Goal: Task Accomplishment & Management: Complete application form

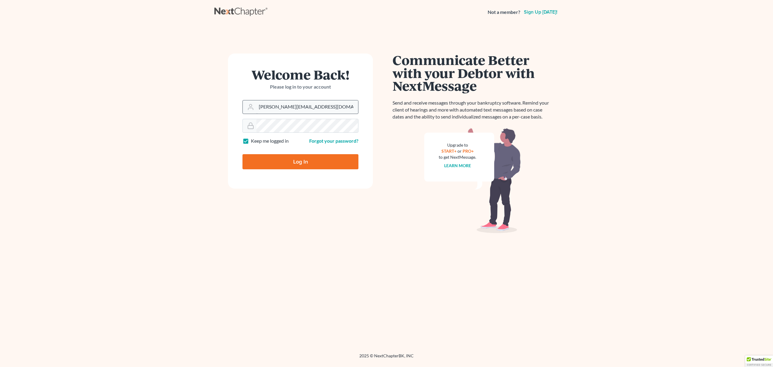
click at [313, 106] on input "ron@fairmaxlaw.com" at bounding box center [307, 106] width 102 height 13
type input "[PERSON_NAME][EMAIL_ADDRESS][DOMAIN_NAME]"
click at [323, 101] on input "[PERSON_NAME][EMAIL_ADDRESS][DOMAIN_NAME]" at bounding box center [307, 106] width 102 height 13
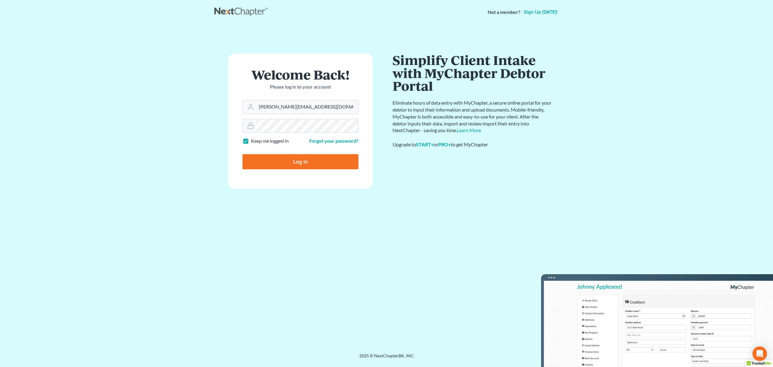
click at [300, 162] on input "Log In" at bounding box center [300, 161] width 116 height 15
type input "Thinking..."
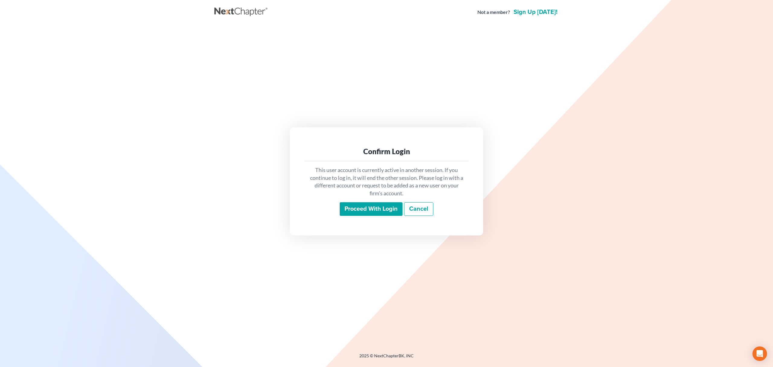
click at [359, 207] on input "Proceed with login" at bounding box center [371, 209] width 63 height 14
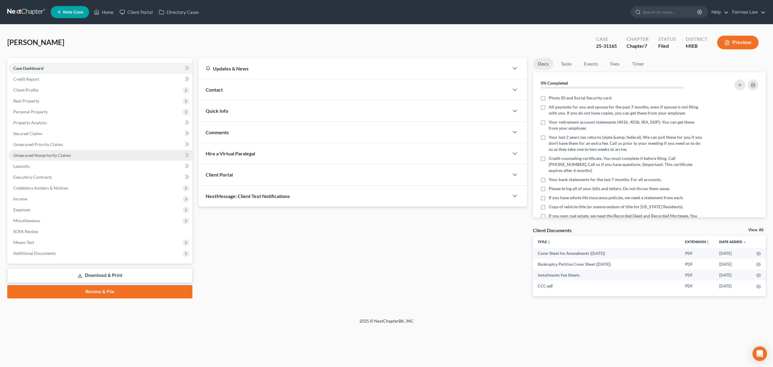
click at [72, 154] on link "Unsecured Nonpriority Claims" at bounding box center [100, 155] width 184 height 11
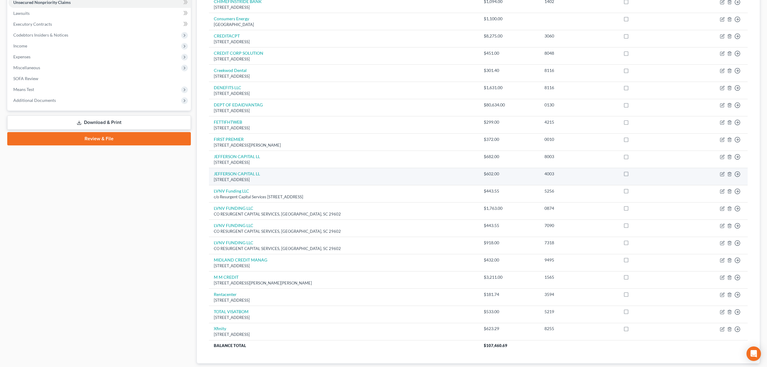
scroll to position [153, 0]
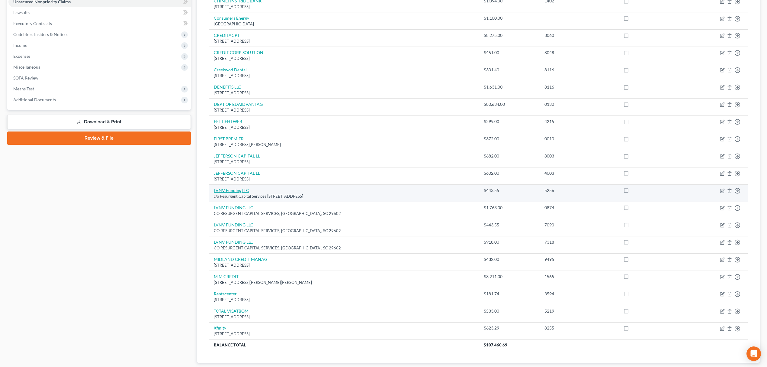
click at [229, 190] on link "LVNV Funding LLC" at bounding box center [231, 189] width 35 height 5
select select "42"
select select "0"
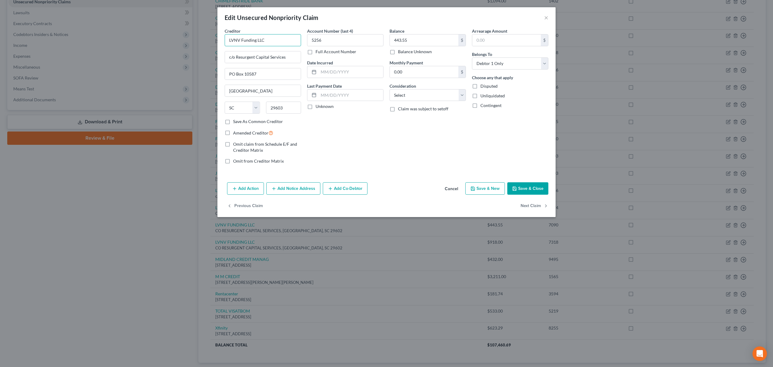
click at [240, 37] on input "LVNV Funding LLC" at bounding box center [263, 40] width 76 height 12
click at [264, 51] on input "c/o Resurgent Capital Services" at bounding box center [263, 56] width 76 height 11
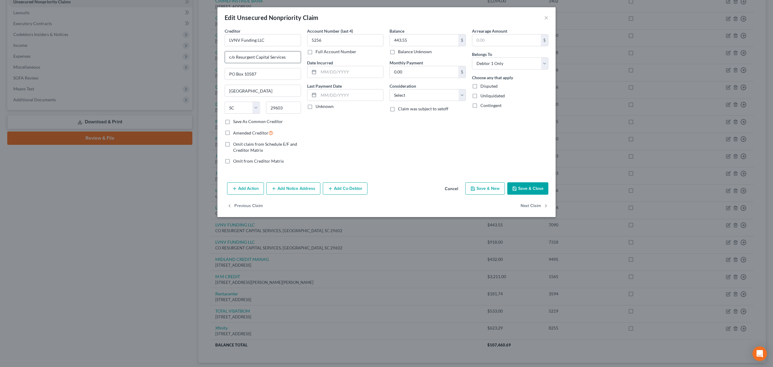
click at [264, 51] on input "c/o Resurgent Capital Services" at bounding box center [263, 56] width 76 height 11
click at [242, 69] on input "PO Box 10587" at bounding box center [263, 73] width 76 height 11
click at [240, 88] on input "[GEOGRAPHIC_DATA]" at bounding box center [263, 90] width 76 height 11
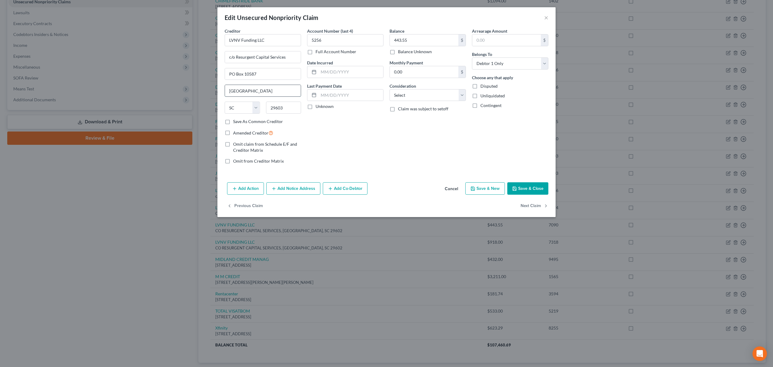
click at [240, 88] on input "[GEOGRAPHIC_DATA]" at bounding box center [263, 90] width 76 height 11
click at [277, 105] on input "29603" at bounding box center [283, 107] width 35 height 12
click at [537, 189] on button "Save & Close" at bounding box center [527, 188] width 41 height 13
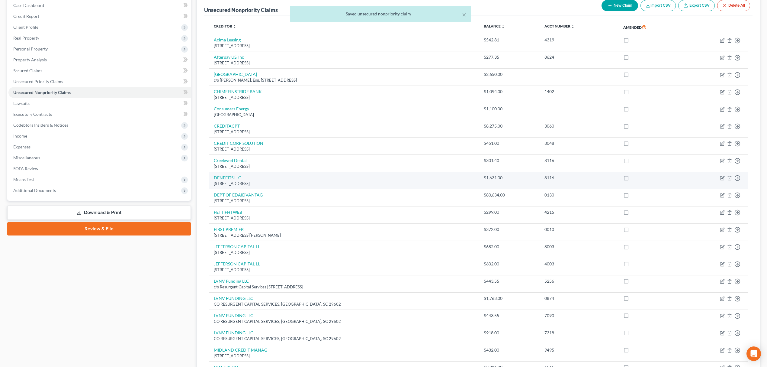
scroll to position [0, 0]
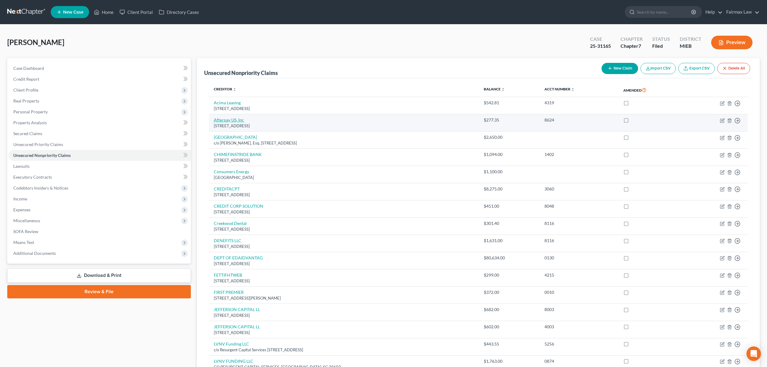
click at [236, 121] on link "Afterpay US, Inc" at bounding box center [229, 119] width 30 height 5
select select "4"
select select "0"
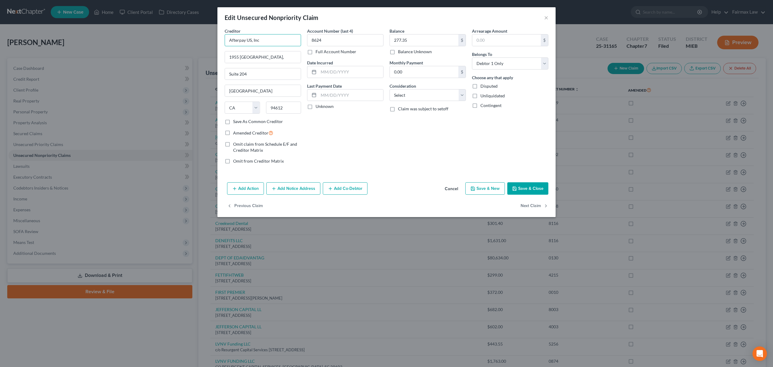
click at [255, 41] on input "Afterpay US, Inc" at bounding box center [263, 40] width 76 height 12
click at [238, 59] on input "1955 [GEOGRAPHIC_DATA]," at bounding box center [263, 56] width 76 height 11
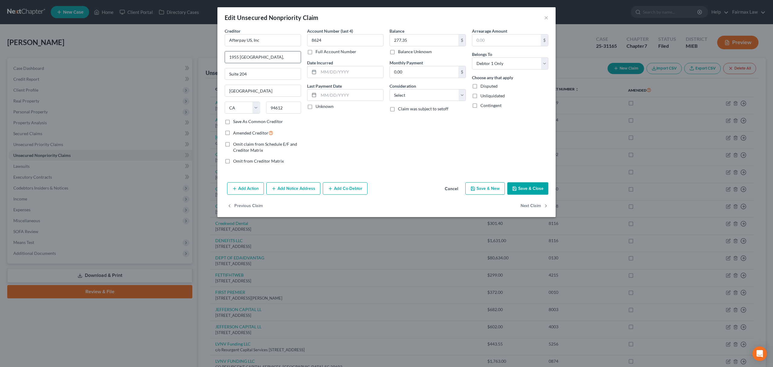
click at [238, 59] on input "1955 [GEOGRAPHIC_DATA]," at bounding box center [263, 56] width 76 height 11
click at [236, 76] on input "Suite 204" at bounding box center [263, 73] width 76 height 11
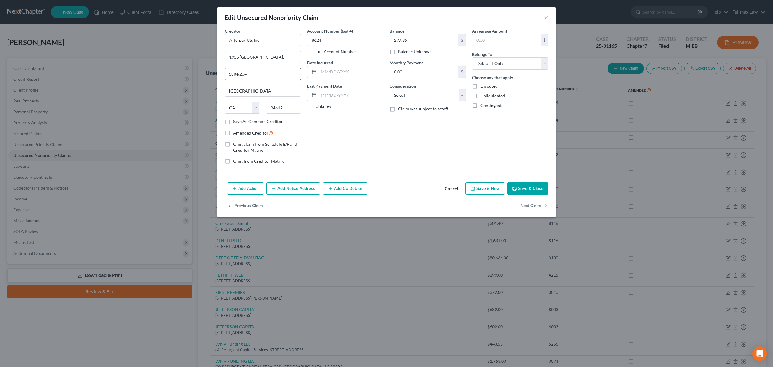
click at [236, 76] on input "Suite 204" at bounding box center [263, 73] width 76 height 11
click at [243, 89] on input "[GEOGRAPHIC_DATA]" at bounding box center [263, 90] width 76 height 11
click at [533, 189] on button "Save & Close" at bounding box center [527, 188] width 41 height 13
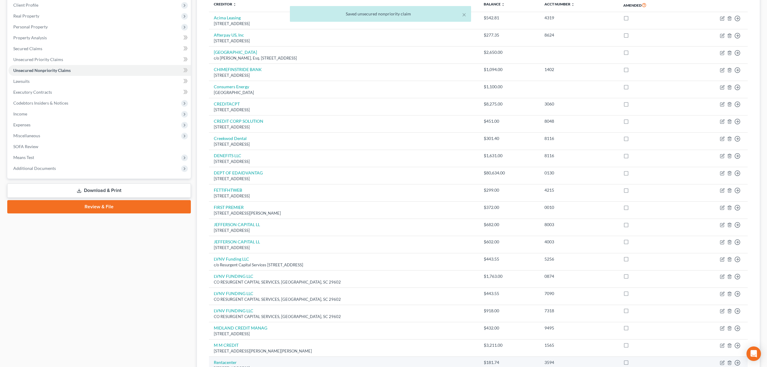
scroll to position [194, 0]
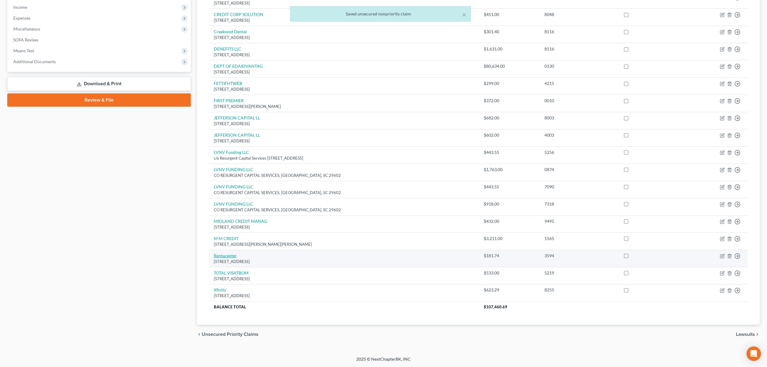
click at [225, 254] on link "Rentacenter" at bounding box center [225, 255] width 23 height 5
select select "45"
select select "0"
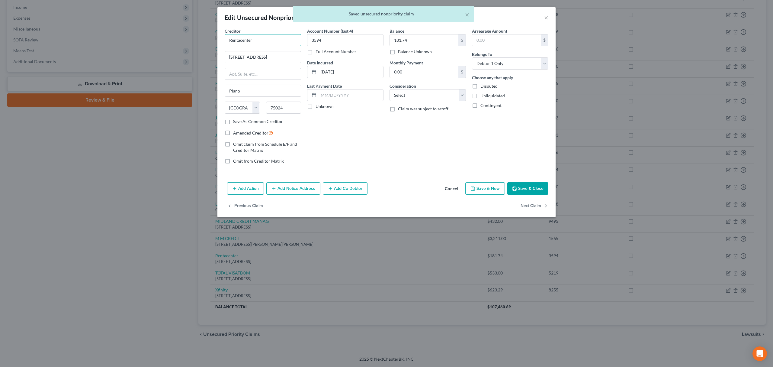
click at [244, 38] on input "Rentacenter" at bounding box center [263, 40] width 76 height 12
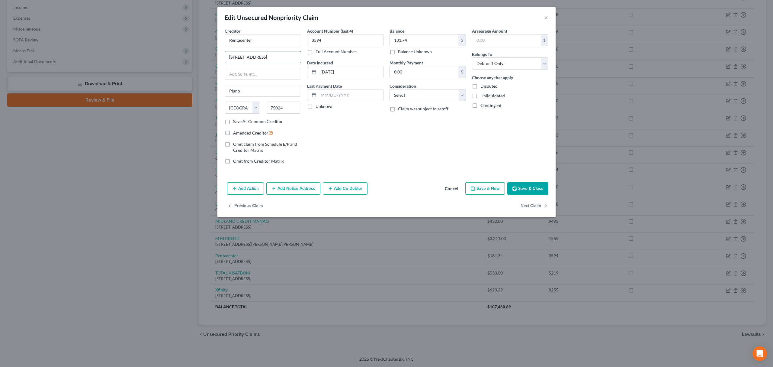
click at [263, 57] on input "[STREET_ADDRESS]" at bounding box center [263, 56] width 76 height 11
click at [232, 91] on input "Plano" at bounding box center [263, 90] width 76 height 11
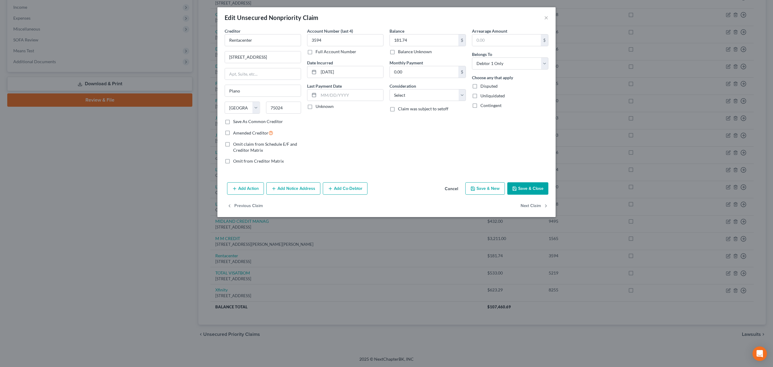
drag, startPoint x: 529, startPoint y: 187, endPoint x: 533, endPoint y: 187, distance: 3.9
click at [529, 187] on button "Save & Close" at bounding box center [527, 188] width 41 height 13
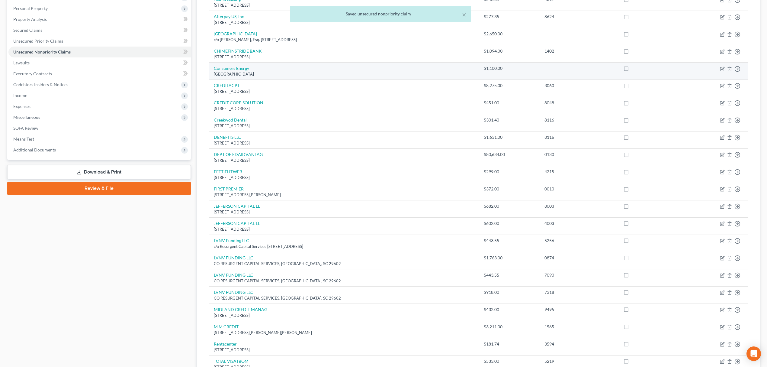
scroll to position [0, 0]
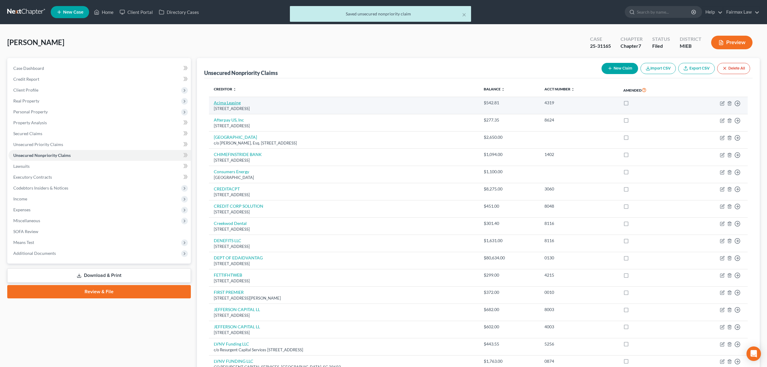
click at [239, 102] on link "Acima Leasing" at bounding box center [227, 102] width 27 height 5
select select "46"
select select "0"
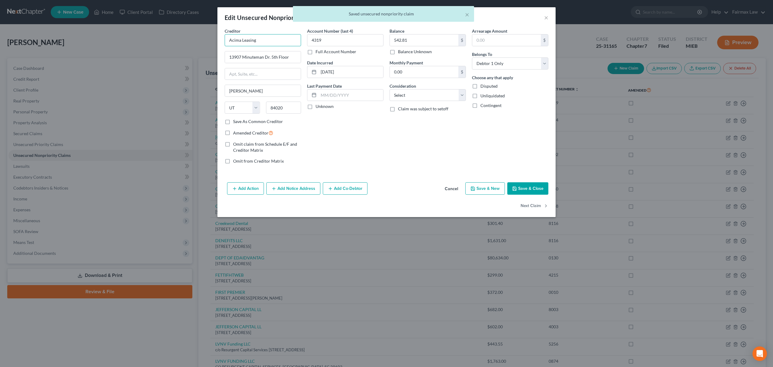
click at [252, 39] on input "Acima Leasing" at bounding box center [263, 40] width 76 height 12
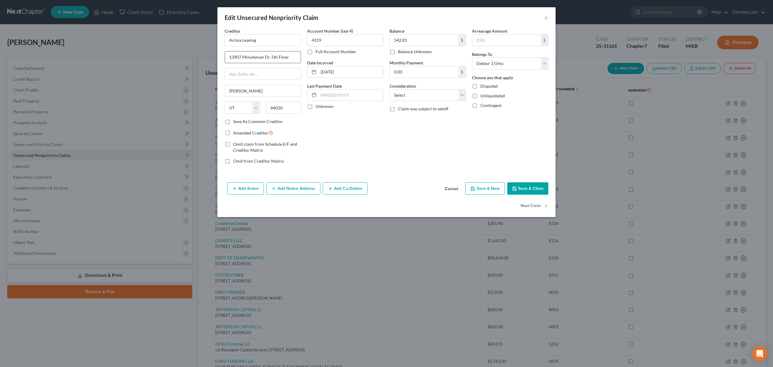
click at [266, 54] on input "13907 Minuteman Dr. 5th Floor" at bounding box center [263, 56] width 76 height 11
click at [229, 93] on input "[PERSON_NAME]" at bounding box center [263, 90] width 76 height 11
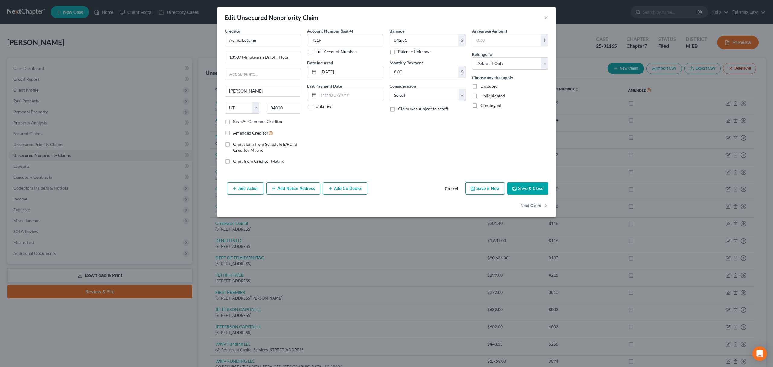
click at [534, 187] on button "Save & Close" at bounding box center [527, 188] width 41 height 13
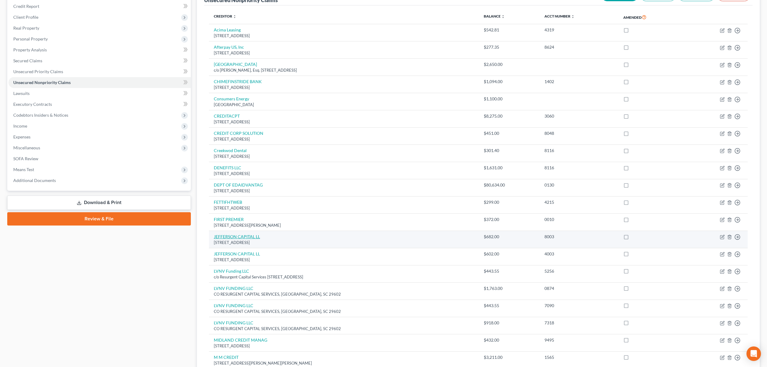
scroll to position [33, 0]
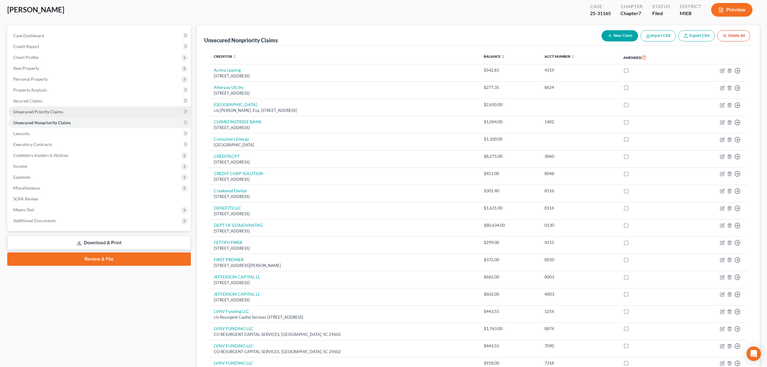
click at [49, 109] on span "Unsecured Priority Claims" at bounding box center [38, 111] width 50 height 5
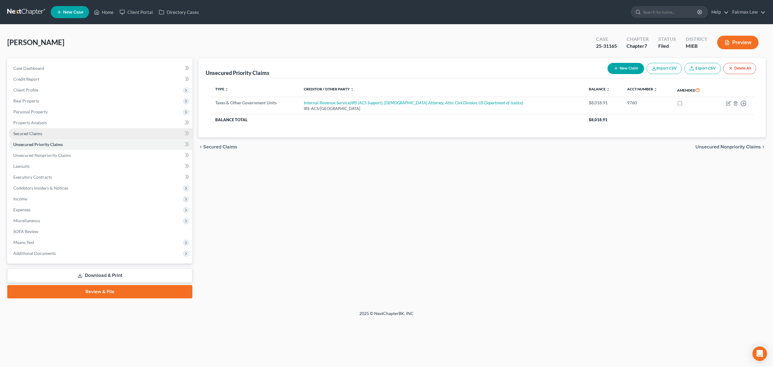
click at [15, 133] on span "Secured Claims" at bounding box center [27, 133] width 29 height 5
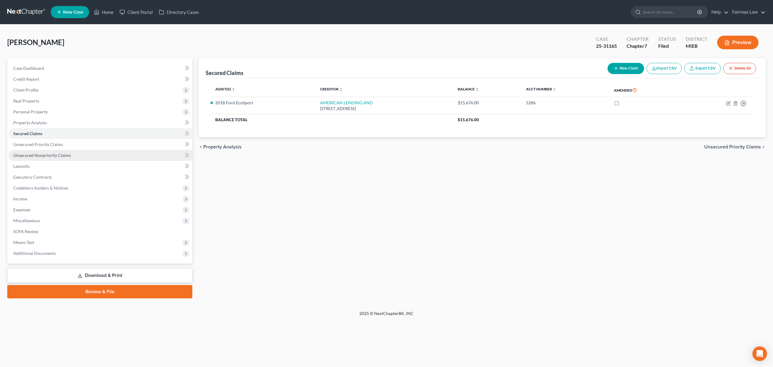
click at [49, 153] on span "Unsecured Nonpriority Claims" at bounding box center [42, 154] width 58 height 5
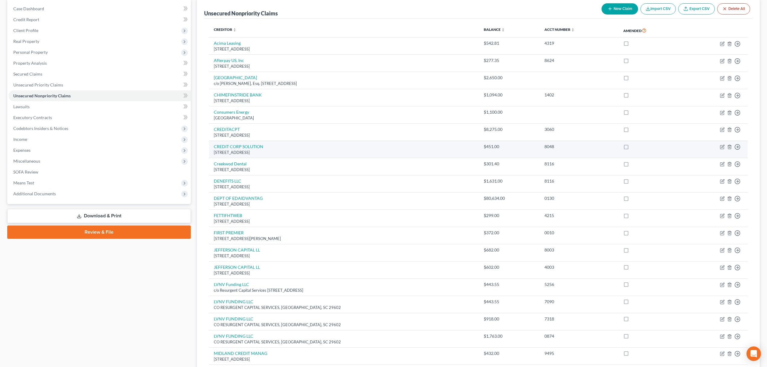
scroll to position [161, 0]
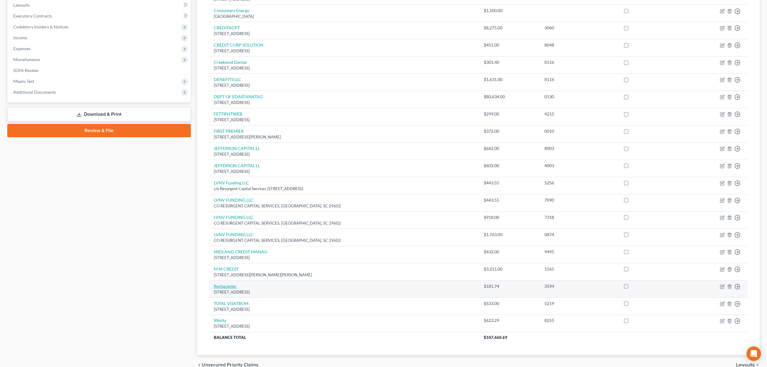
click at [230, 288] on link "Rentacenter" at bounding box center [225, 285] width 23 height 5
select select "45"
select select "0"
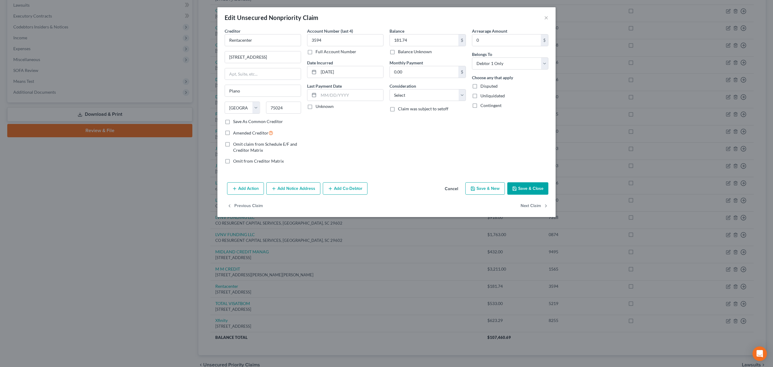
click at [529, 190] on button "Save & Close" at bounding box center [527, 188] width 41 height 13
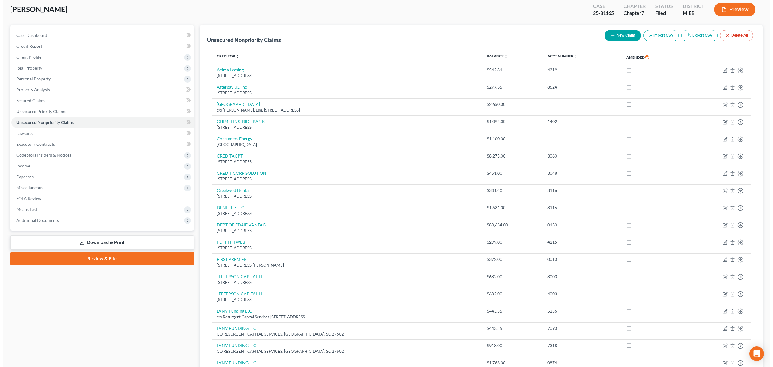
scroll to position [33, 0]
click at [624, 31] on button "New Claim" at bounding box center [619, 35] width 37 height 11
select select "0"
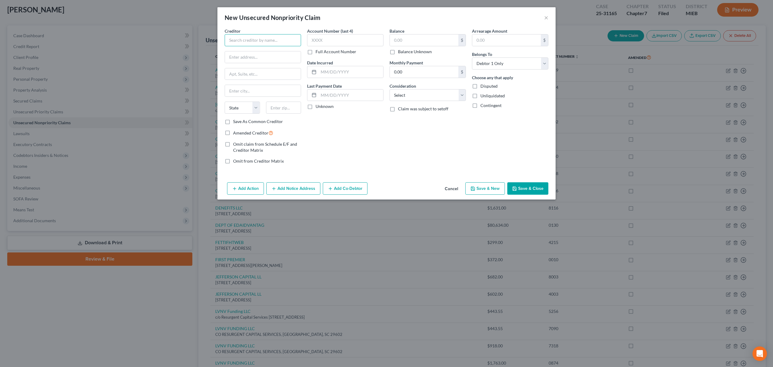
click at [278, 39] on input "text" at bounding box center [263, 40] width 76 height 12
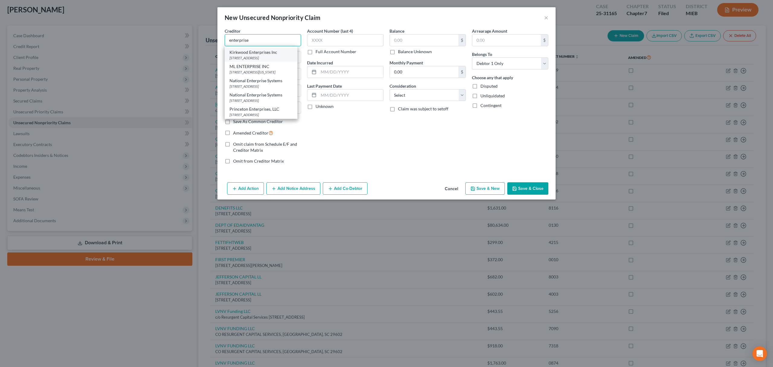
scroll to position [72, 0]
click at [255, 72] on div "[STREET_ADDRESS][US_STATE]" at bounding box center [260, 69] width 63 height 5
type input "Enterprise Rent-A-Car"
type input "PO Box 801988"
type input "[US_STATE][GEOGRAPHIC_DATA]"
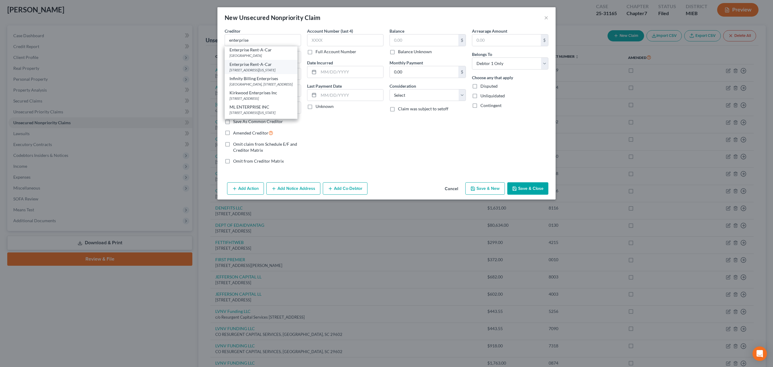
select select "26"
type input "64180"
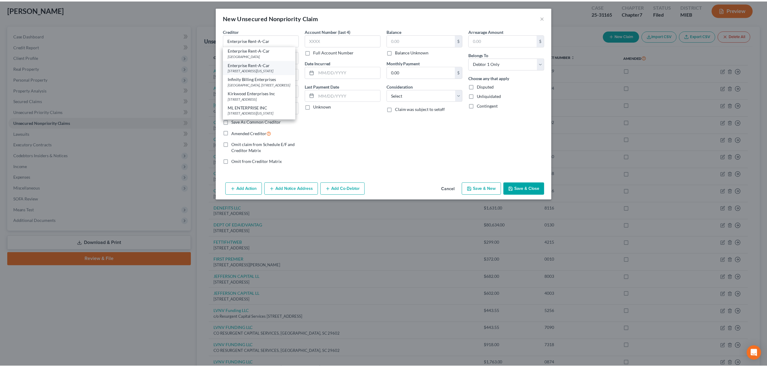
scroll to position [0, 0]
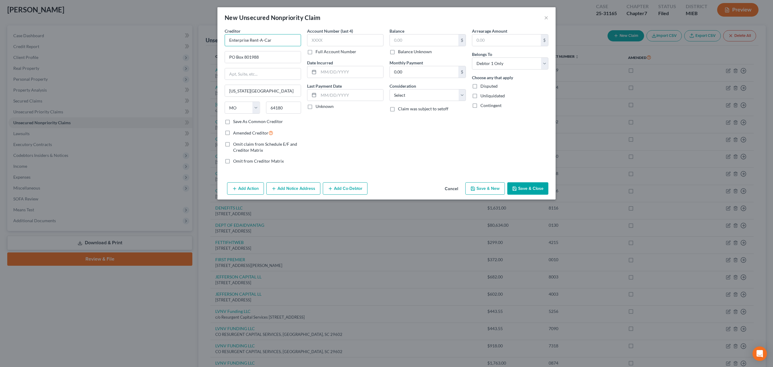
click at [271, 39] on input "Enterprise Rent-A-Car" at bounding box center [263, 40] width 76 height 12
click at [267, 57] on input "PO Box 801988" at bounding box center [263, 56] width 76 height 11
click at [243, 56] on input "PO Box 801988" at bounding box center [263, 56] width 76 height 11
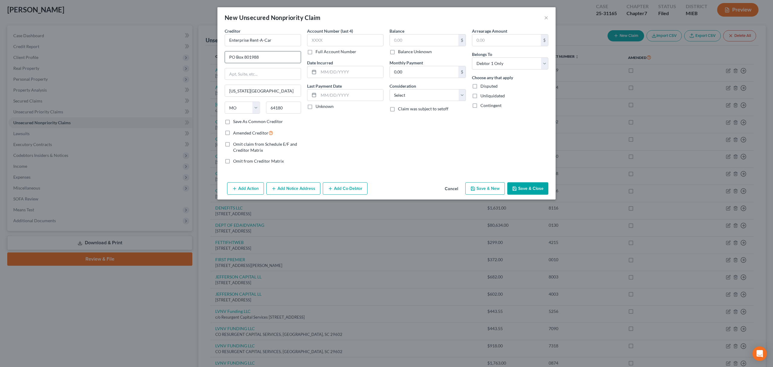
click at [243, 56] on input "PO Box 801988" at bounding box center [263, 56] width 76 height 11
click at [251, 91] on input "[US_STATE][GEOGRAPHIC_DATA]" at bounding box center [263, 90] width 76 height 11
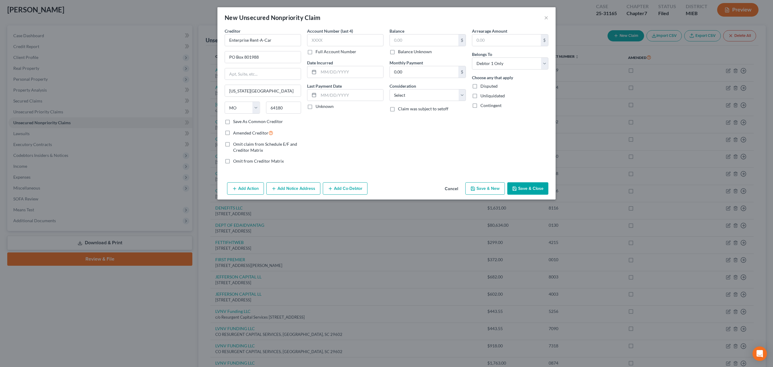
click at [534, 189] on button "Save & Close" at bounding box center [527, 188] width 41 height 13
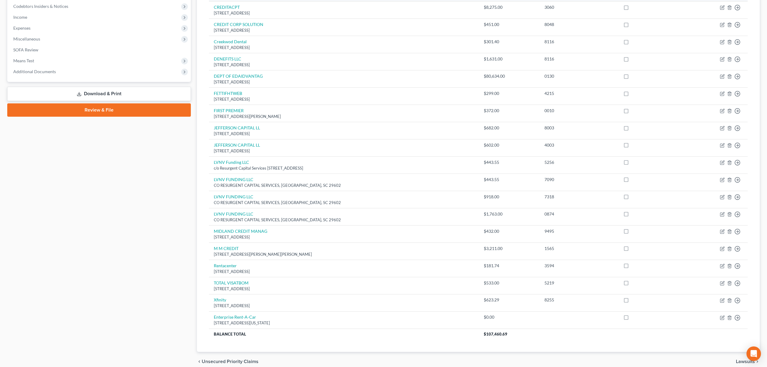
scroll to position [211, 0]
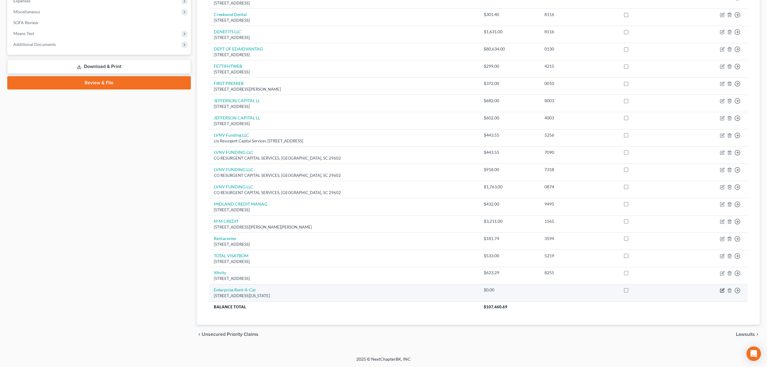
click at [722, 290] on icon "button" at bounding box center [722, 290] width 5 height 5
select select "26"
select select "0"
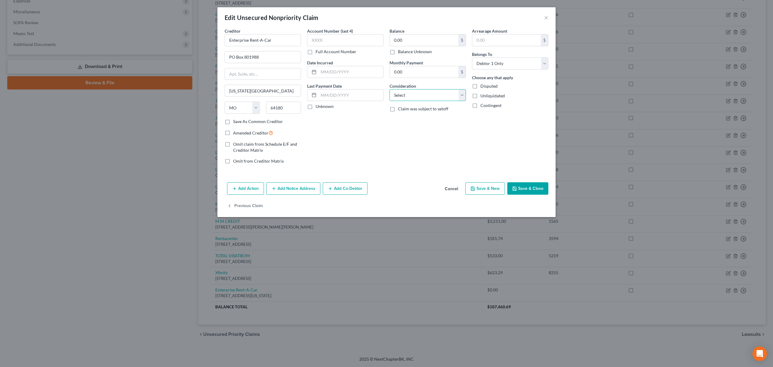
click at [435, 97] on select "Select Cable / Satellite Services Collection Agency Credit Card Debt Debt Couns…" at bounding box center [427, 95] width 76 height 12
select select "14"
click at [389, 89] on select "Select Cable / Satellite Services Collection Agency Credit Card Debt Debt Couns…" at bounding box center [427, 95] width 76 height 12
click at [433, 110] on div "Other Consideration" at bounding box center [427, 115] width 76 height 18
click at [433, 118] on input "text" at bounding box center [428, 117] width 76 height 11
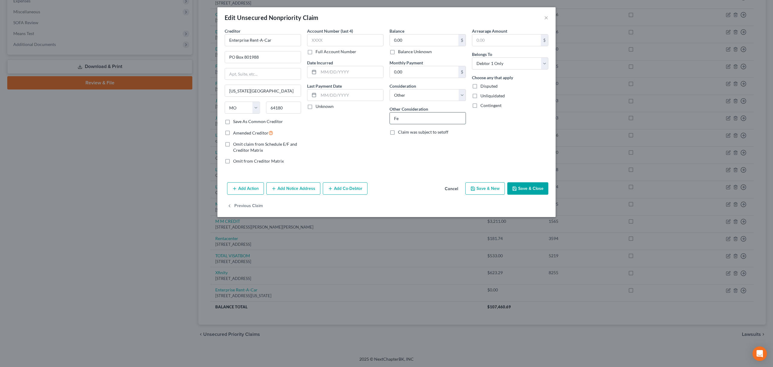
type input "F"
type input "Rent a car"
click at [398, 52] on label "Balance Unknown" at bounding box center [415, 52] width 34 height 6
click at [400, 52] on input "Balance Unknown" at bounding box center [402, 51] width 4 height 4
checkbox input "true"
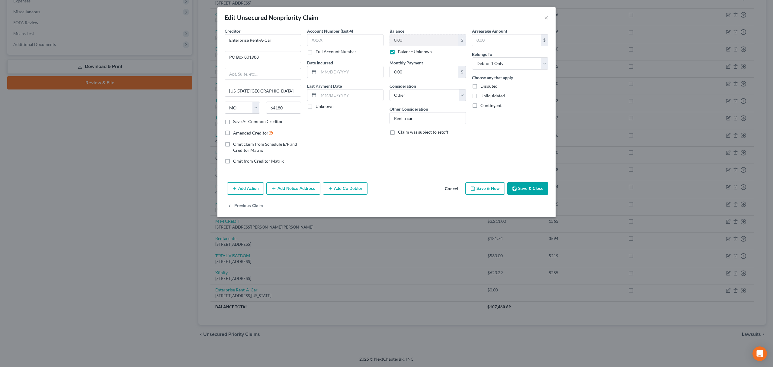
click at [316, 50] on label "Full Account Number" at bounding box center [336, 52] width 41 height 6
click at [318, 50] on input "Full Account Number" at bounding box center [320, 51] width 4 height 4
click at [538, 189] on button "Save & Close" at bounding box center [527, 188] width 41 height 13
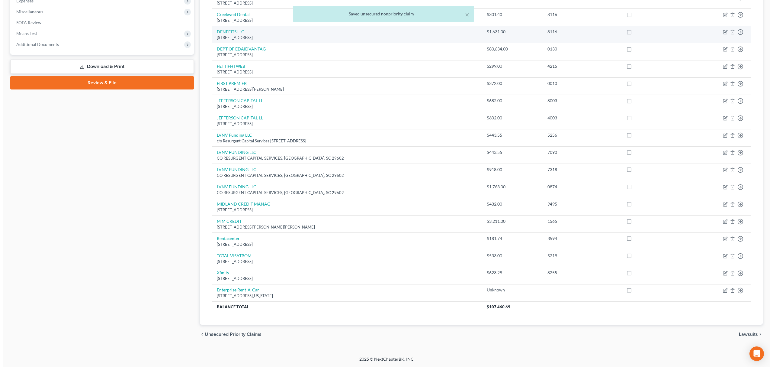
scroll to position [50, 0]
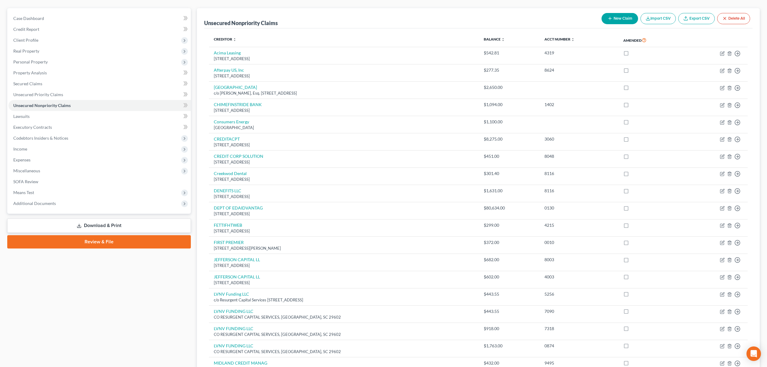
click at [621, 19] on button "New Claim" at bounding box center [619, 18] width 37 height 11
select select "0"
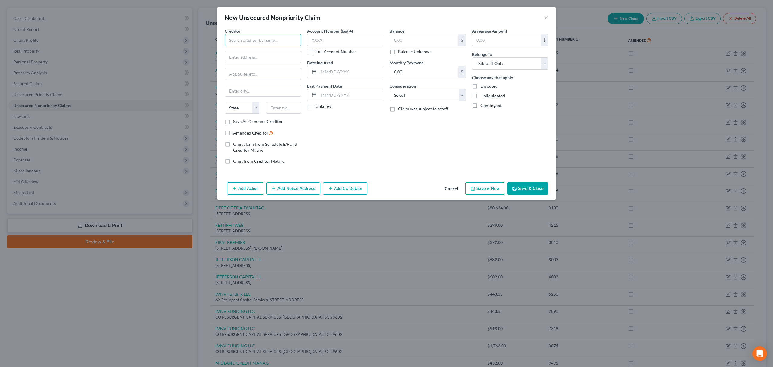
click at [281, 37] on input "text" at bounding box center [263, 40] width 76 height 12
type input "Klar"
click at [546, 16] on button "×" at bounding box center [546, 17] width 4 height 7
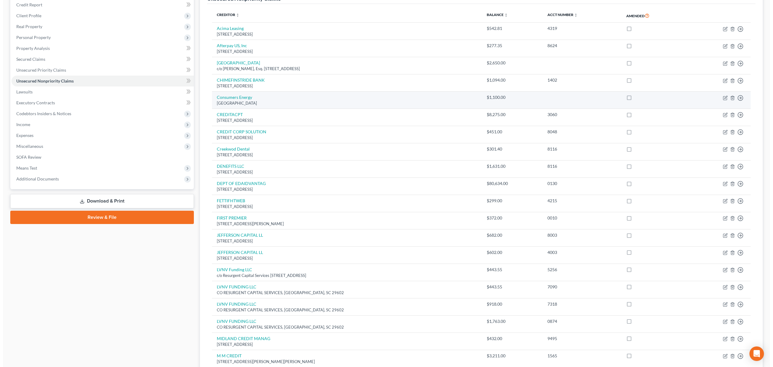
scroll to position [0, 0]
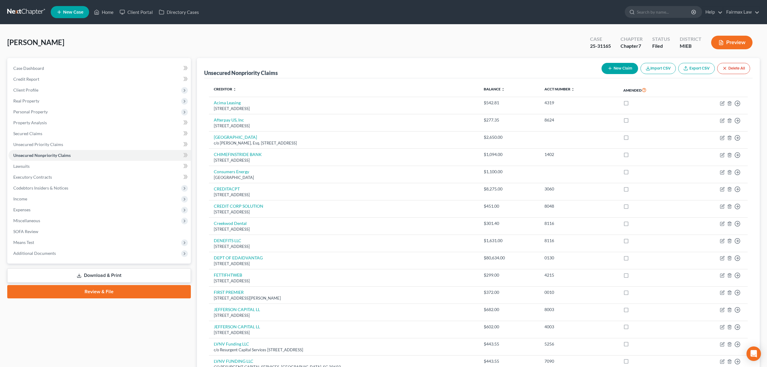
click at [620, 65] on button "New Claim" at bounding box center [619, 68] width 37 height 11
select select "0"
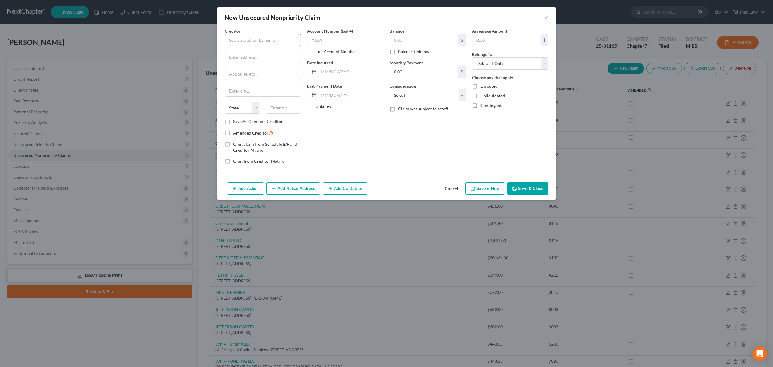
drag, startPoint x: 235, startPoint y: 39, endPoint x: 231, endPoint y: 38, distance: 3.5
click at [233, 39] on input "text" at bounding box center [263, 40] width 76 height 12
type input "Klarna"
click at [268, 62] on div "Klarna" at bounding box center [260, 65] width 63 height 6
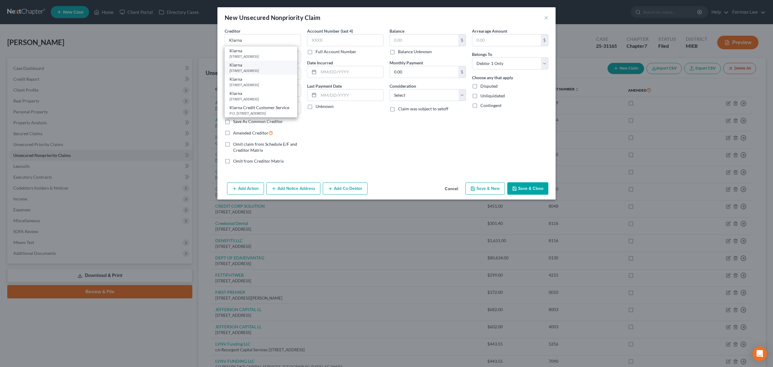
type input "[STREET_ADDRESS]"
type input "Columbus"
select select "36"
type input "43215"
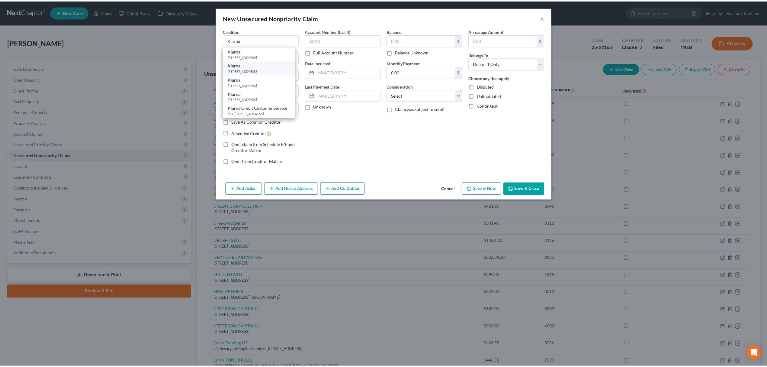
scroll to position [0, 0]
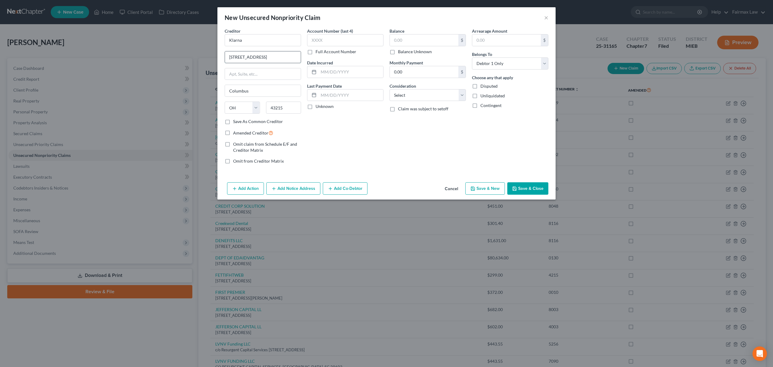
click at [267, 56] on input "[STREET_ADDRESS]" at bounding box center [263, 56] width 76 height 11
click at [237, 37] on input "Klarna" at bounding box center [263, 40] width 76 height 12
click at [258, 60] on input "[STREET_ADDRESS]" at bounding box center [263, 56] width 76 height 11
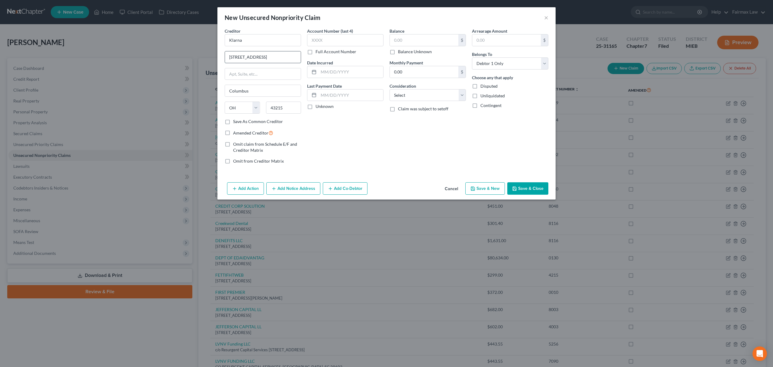
click at [258, 60] on input "[STREET_ADDRESS]" at bounding box center [263, 56] width 76 height 11
click at [234, 87] on input "Columbus" at bounding box center [263, 90] width 76 height 11
drag, startPoint x: 393, startPoint y: 52, endPoint x: 352, endPoint y: 52, distance: 41.4
click at [398, 52] on label "Balance Unknown" at bounding box center [415, 52] width 34 height 6
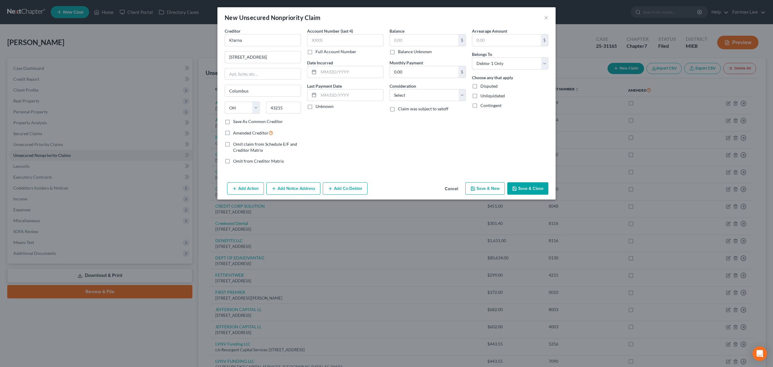
click at [400, 52] on input "Balance Unknown" at bounding box center [402, 51] width 4 height 4
checkbox input "true"
type input "0.00"
click at [316, 51] on label "Full Account Number" at bounding box center [336, 52] width 41 height 6
click at [318, 51] on input "Full Account Number" at bounding box center [320, 51] width 4 height 4
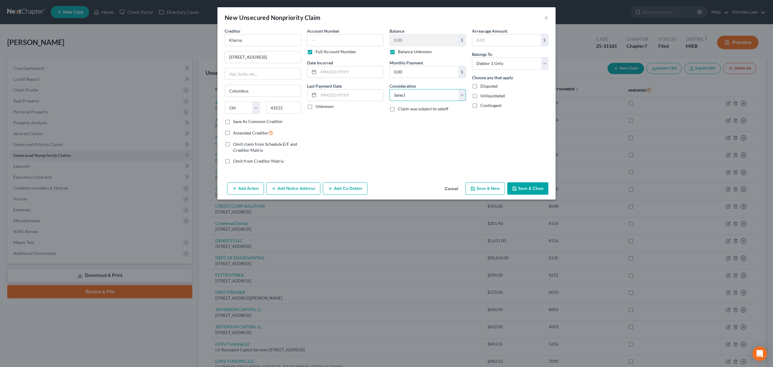
click at [452, 98] on select "Select Cable / Satellite Services Collection Agency Credit Card Debt Debt Couns…" at bounding box center [427, 95] width 76 height 12
select select "14"
click at [389, 89] on select "Select Cable / Satellite Services Collection Agency Credit Card Debt Debt Couns…" at bounding box center [427, 95] width 76 height 12
click at [531, 189] on button "Save & Close" at bounding box center [527, 188] width 41 height 13
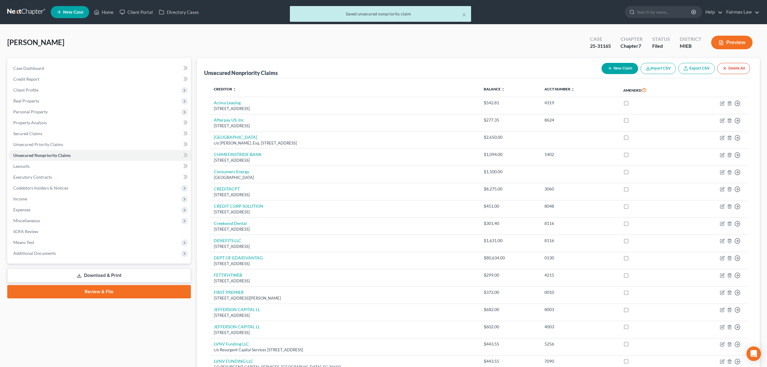
click at [619, 67] on button "New Claim" at bounding box center [619, 68] width 37 height 11
select select "0"
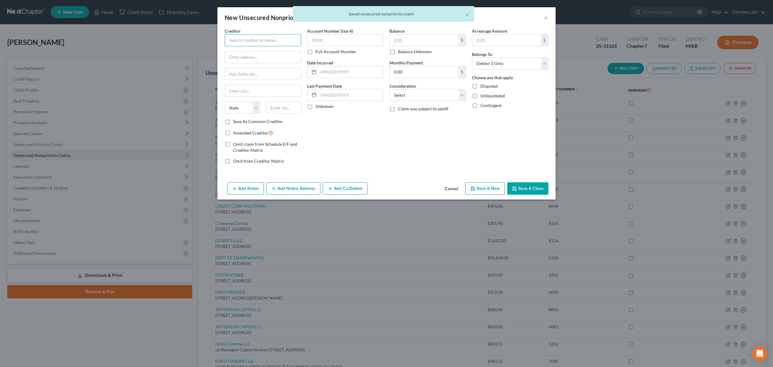
click at [280, 38] on input "text" at bounding box center [263, 40] width 76 height 12
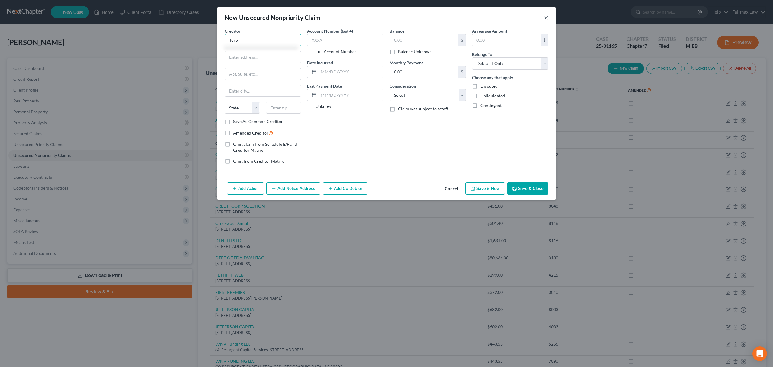
type input "Turo"
click at [544, 14] on button "×" at bounding box center [546, 17] width 4 height 7
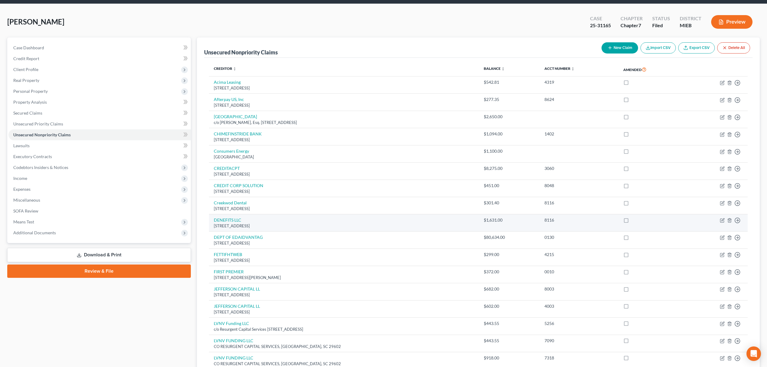
scroll to position [40, 0]
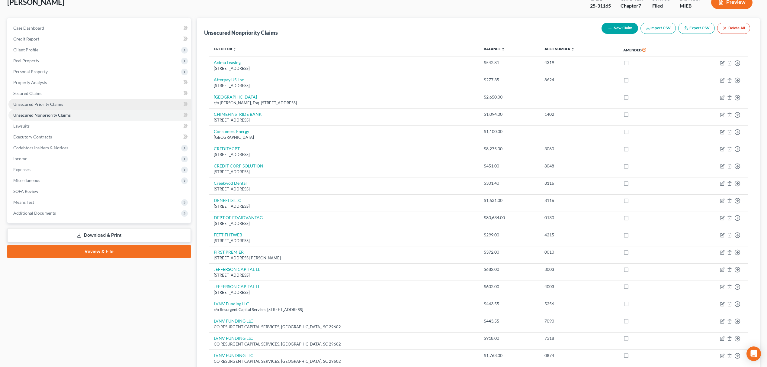
click at [51, 101] on span "Unsecured Priority Claims" at bounding box center [38, 103] width 50 height 5
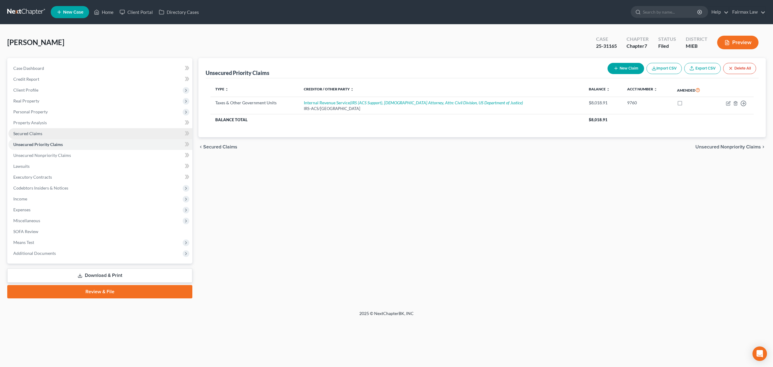
click at [35, 132] on span "Secured Claims" at bounding box center [27, 133] width 29 height 5
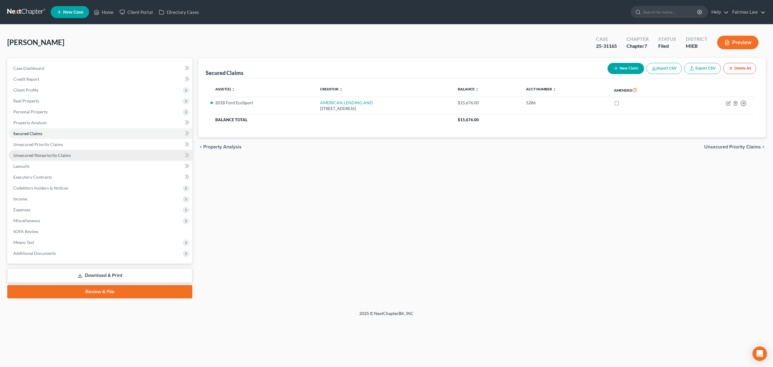
click at [43, 151] on link "Unsecured Nonpriority Claims" at bounding box center [100, 155] width 184 height 11
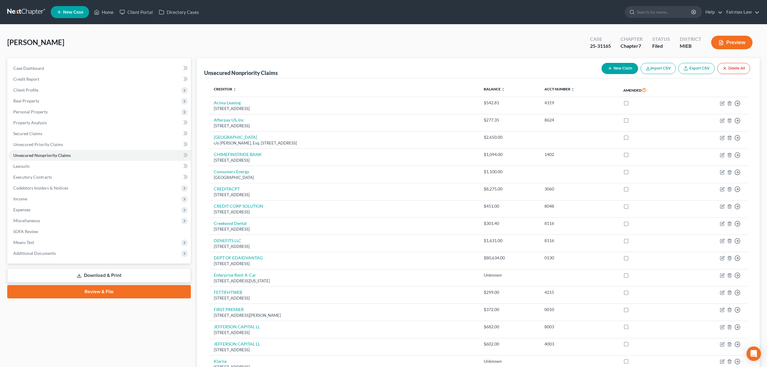
click at [622, 64] on button "New Claim" at bounding box center [619, 68] width 37 height 11
select select "0"
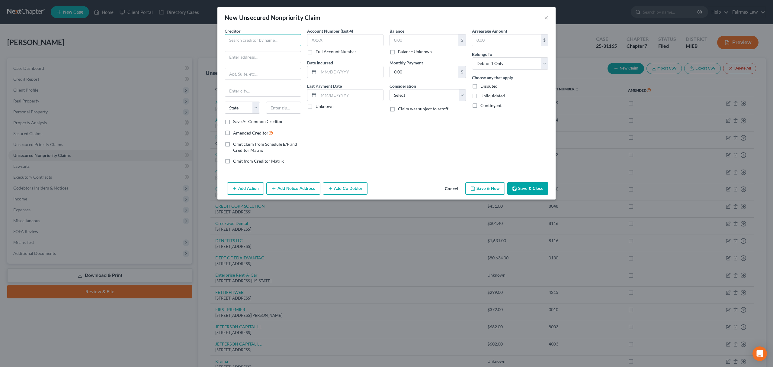
click at [232, 42] on input "text" at bounding box center [263, 40] width 76 height 12
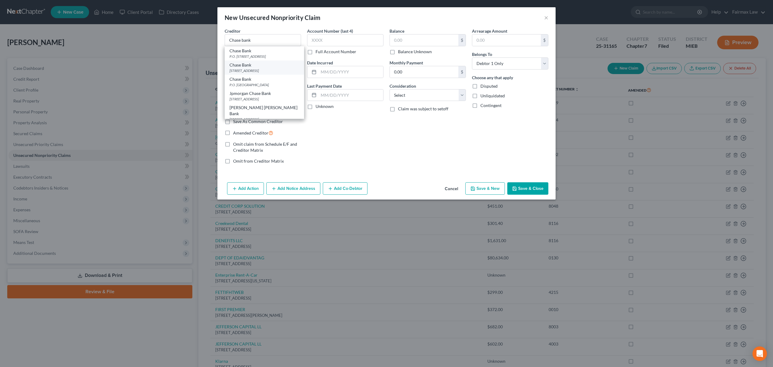
click at [280, 68] on div "[STREET_ADDRESS]" at bounding box center [264, 70] width 70 height 5
type input "Chase Bank"
type input "PO Box 659732"
type input "San Antonio"
select select "45"
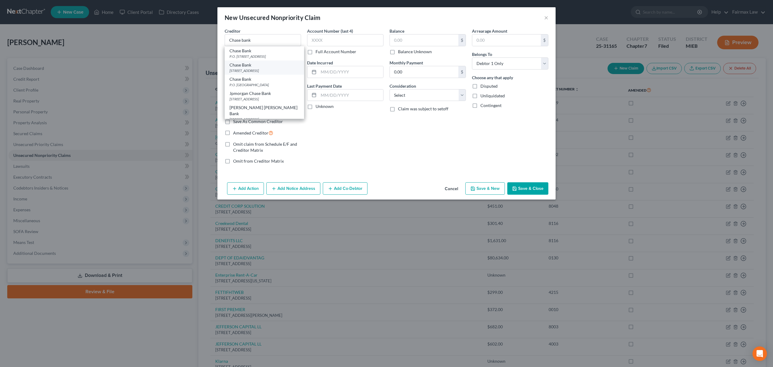
type input "78265"
drag, startPoint x: 269, startPoint y: 37, endPoint x: 204, endPoint y: 33, distance: 66.0
click at [193, 33] on div "New Unsecured Nonpriority Claim × Creditor * Chase Bank PO Box 659732 [GEOGRAPH…" at bounding box center [386, 183] width 773 height 367
click at [237, 53] on input "PO Box 659732" at bounding box center [263, 56] width 76 height 11
click at [238, 53] on input "PO Box 659732" at bounding box center [263, 56] width 76 height 11
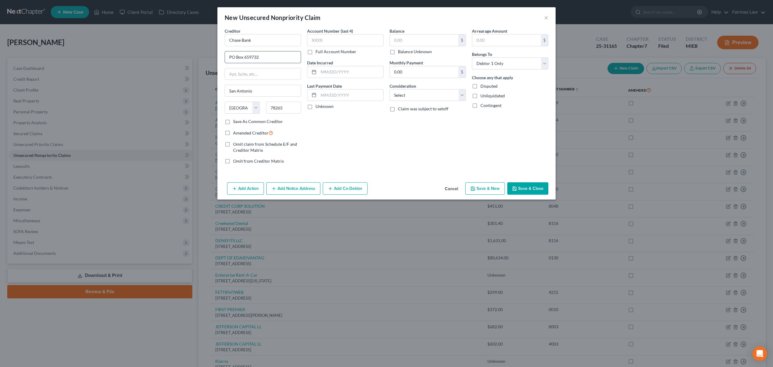
click at [238, 53] on input "PO Box 659732" at bounding box center [263, 56] width 76 height 11
click at [226, 91] on input "San Antonio" at bounding box center [263, 90] width 76 height 11
click at [316, 50] on label "Full Account Number" at bounding box center [336, 52] width 41 height 6
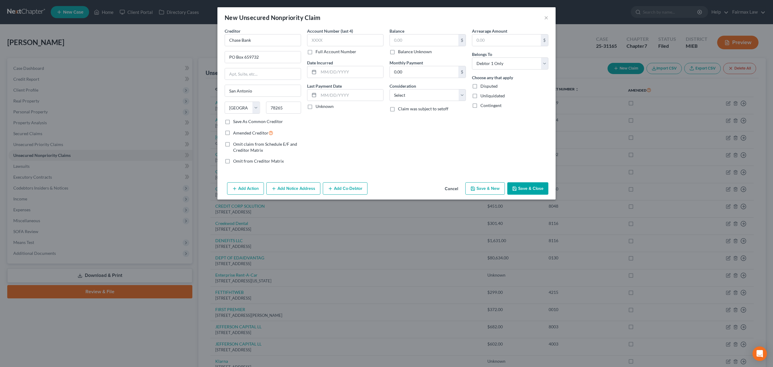
click at [318, 50] on input "Full Account Number" at bounding box center [320, 51] width 4 height 4
click at [398, 51] on label "Balance Unknown" at bounding box center [415, 52] width 34 height 6
click at [400, 51] on input "Balance Unknown" at bounding box center [402, 51] width 4 height 4
checkbox input "true"
type input "0.00"
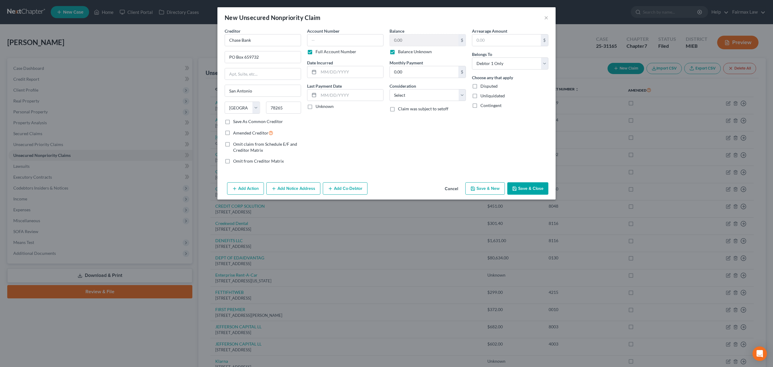
click at [534, 188] on button "Save & Close" at bounding box center [527, 188] width 41 height 13
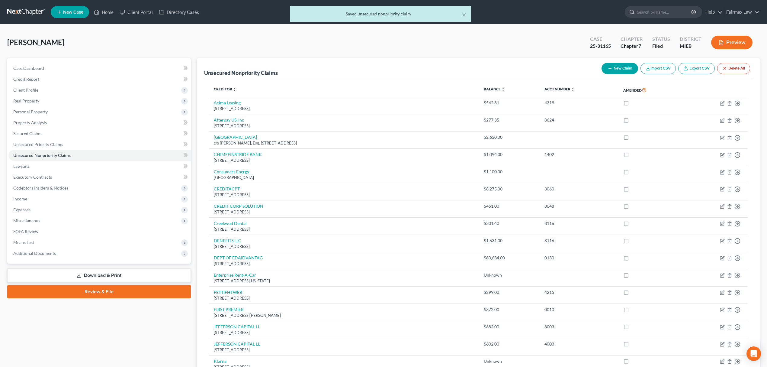
click at [618, 71] on button "New Claim" at bounding box center [619, 68] width 37 height 11
select select "0"
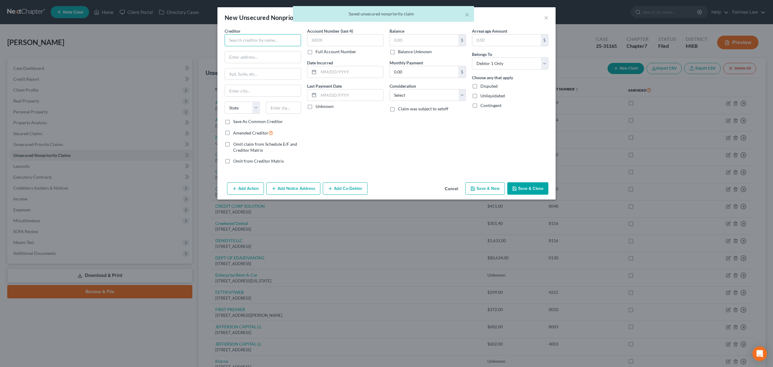
click at [249, 40] on input "text" at bounding box center [263, 40] width 76 height 12
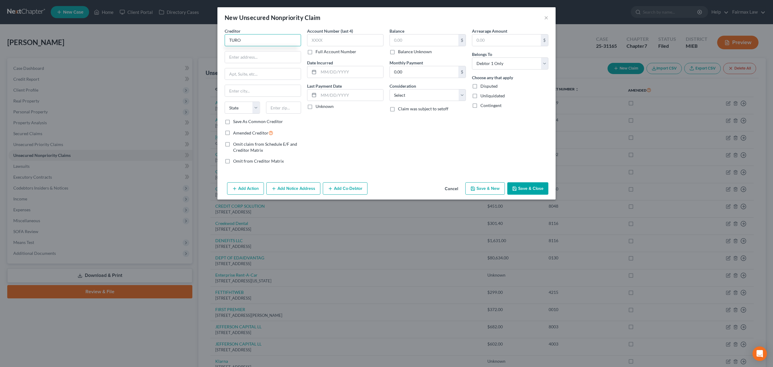
type input "TURO"
click at [549, 14] on div "New Unsecured Nonpriority Claim ×" at bounding box center [386, 17] width 338 height 21
click at [547, 15] on button "×" at bounding box center [546, 17] width 4 height 7
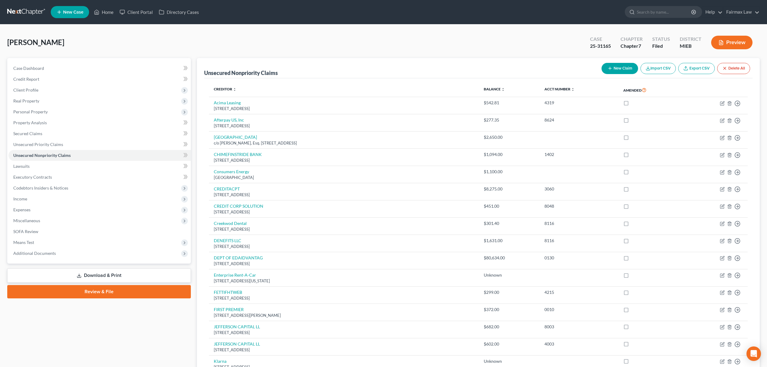
click at [621, 69] on button "New Claim" at bounding box center [619, 68] width 37 height 11
select select "0"
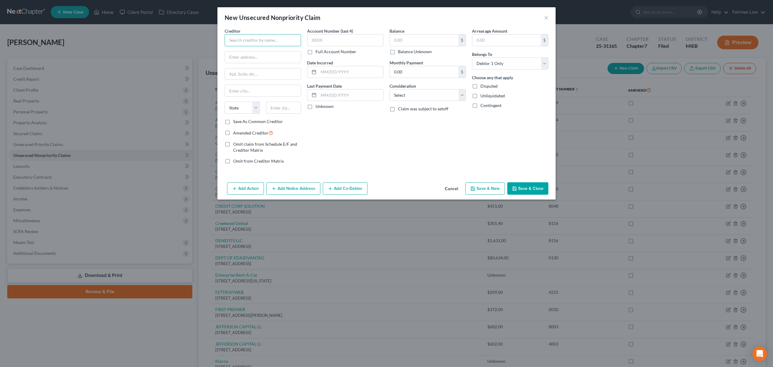
click at [248, 41] on input "text" at bounding box center [263, 40] width 76 height 12
type input "Turo Car Rental"
click at [252, 54] on input "text" at bounding box center [263, 56] width 76 height 11
paste input "[STREET_ADDRESS][PERSON_NAME],"
type input "[STREET_ADDRESS][PERSON_NAME],"
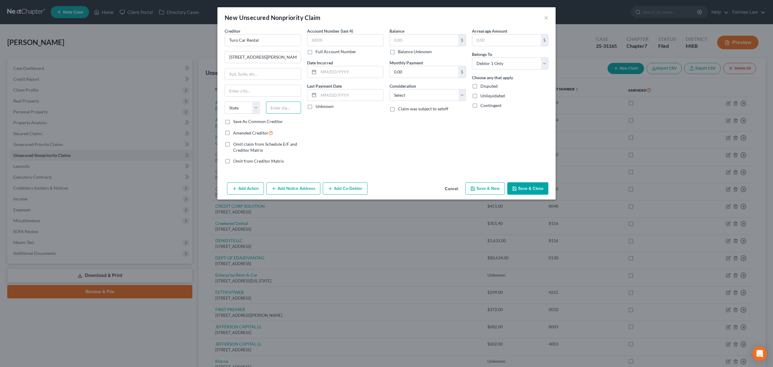
click at [290, 111] on input "text" at bounding box center [283, 107] width 35 height 12
paste input "94104"
type input "94104"
click at [316, 53] on label "Full Account Number" at bounding box center [336, 52] width 41 height 6
click at [318, 53] on input "Full Account Number" at bounding box center [320, 51] width 4 height 4
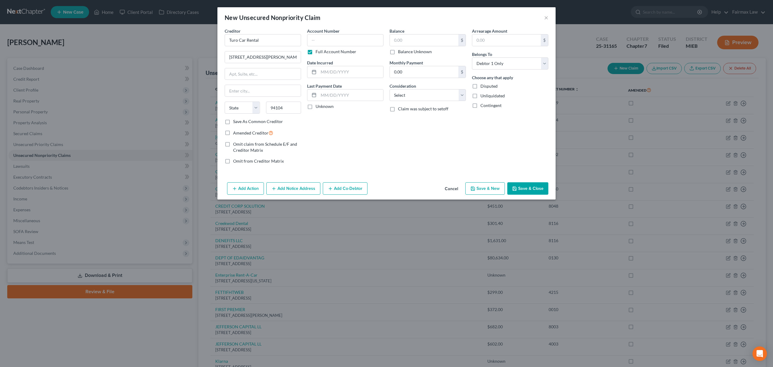
type input "[GEOGRAPHIC_DATA]"
select select "4"
click at [398, 53] on label "Balance Unknown" at bounding box center [415, 52] width 34 height 6
click at [400, 53] on input "Balance Unknown" at bounding box center [402, 51] width 4 height 4
checkbox input "true"
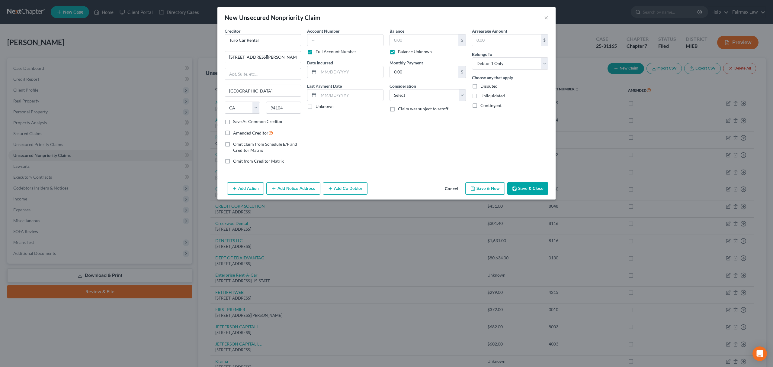
type input "0.00"
click at [432, 96] on select "Select Cable / Satellite Services Collection Agency Credit Card Debt Debt Couns…" at bounding box center [427, 95] width 76 height 12
select select "14"
click at [389, 89] on select "Select Cable / Satellite Services Collection Agency Credit Card Debt Debt Couns…" at bounding box center [427, 95] width 76 height 12
click at [418, 121] on input "text" at bounding box center [428, 117] width 76 height 11
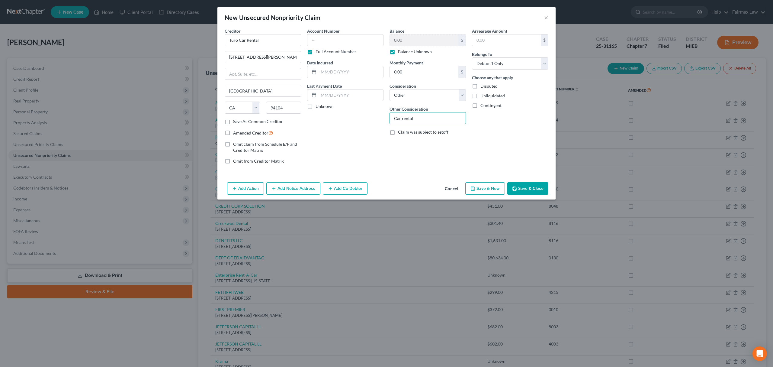
type input "Car rental"
click at [530, 189] on button "Save & Close" at bounding box center [527, 188] width 41 height 13
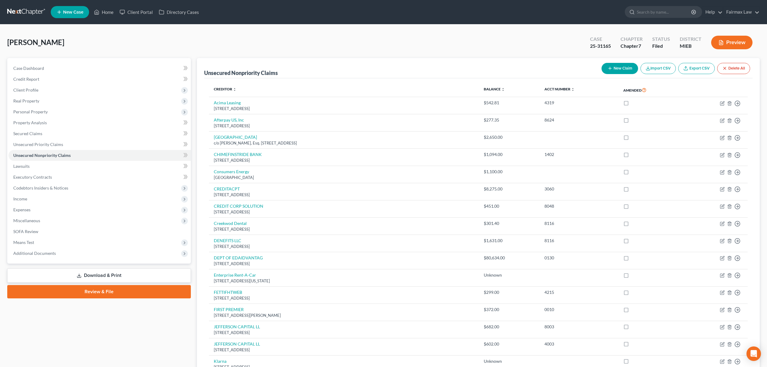
click at [88, 274] on link "Download & Print" at bounding box center [99, 275] width 184 height 14
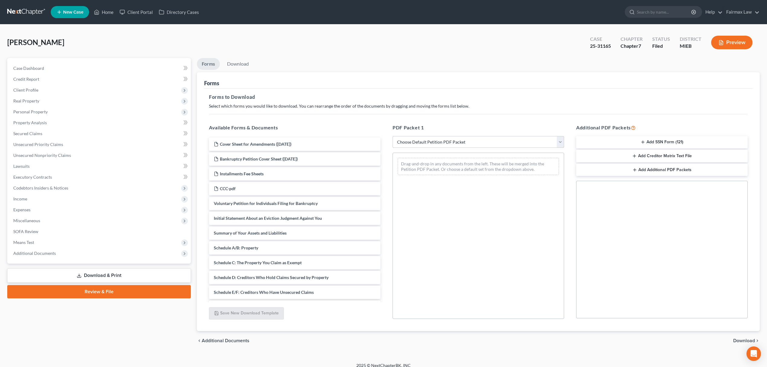
click at [454, 140] on select "Choose Default Petition PDF Packet Complete Bankruptcy Petition (all forms and …" at bounding box center [478, 142] width 171 height 12
click at [284, 24] on div "[PERSON_NAME] Upgraded Case 25-31165 Chapter Chapter 7 Status Filed District MI…" at bounding box center [383, 193] width 767 height 338
click at [69, 250] on span "Additional Documents" at bounding box center [99, 253] width 182 height 11
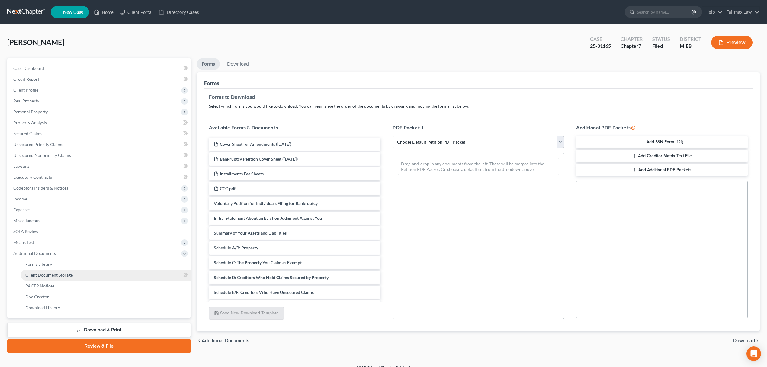
click at [74, 277] on link "Client Document Storage" at bounding box center [106, 274] width 170 height 11
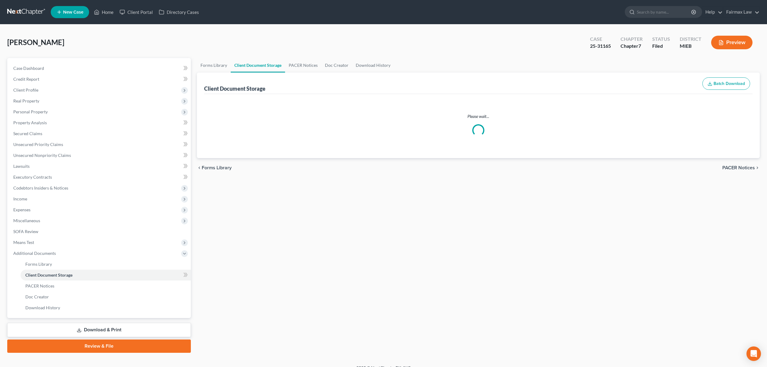
select select "7"
select select "32"
select select "6"
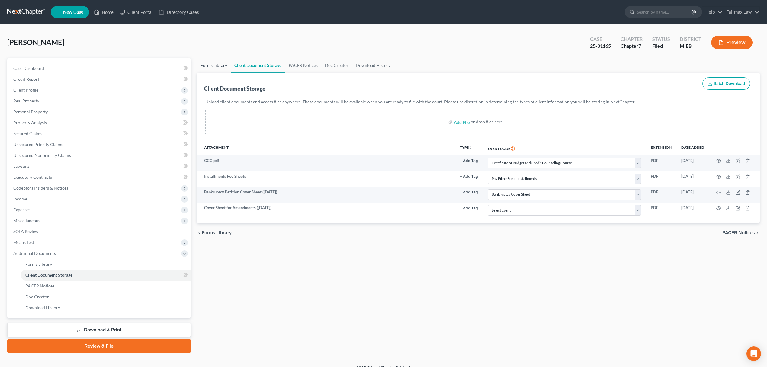
click at [215, 66] on link "Forms Library" at bounding box center [214, 65] width 34 height 14
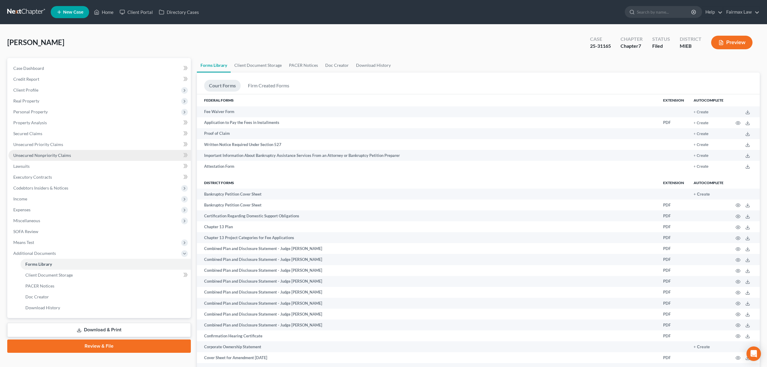
click at [65, 156] on span "Unsecured Nonpriority Claims" at bounding box center [42, 154] width 58 height 5
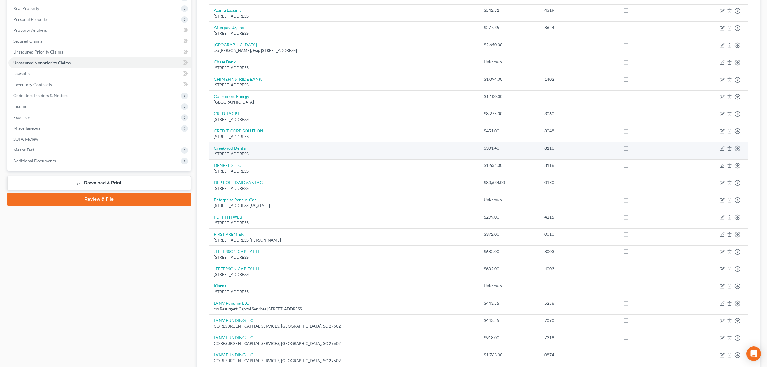
scroll to position [21, 0]
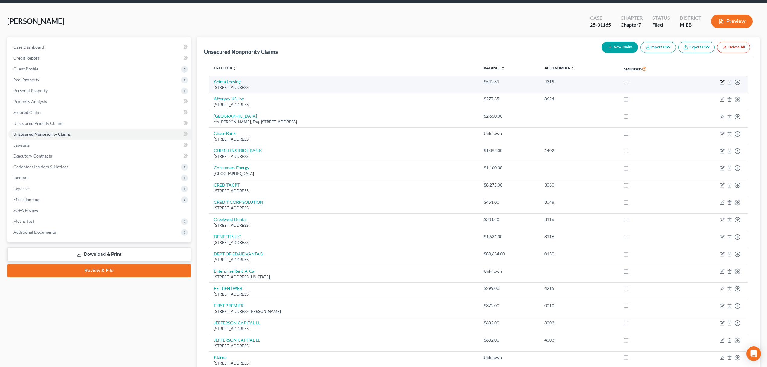
click at [720, 82] on icon "button" at bounding box center [722, 82] width 5 height 5
select select "46"
select select "0"
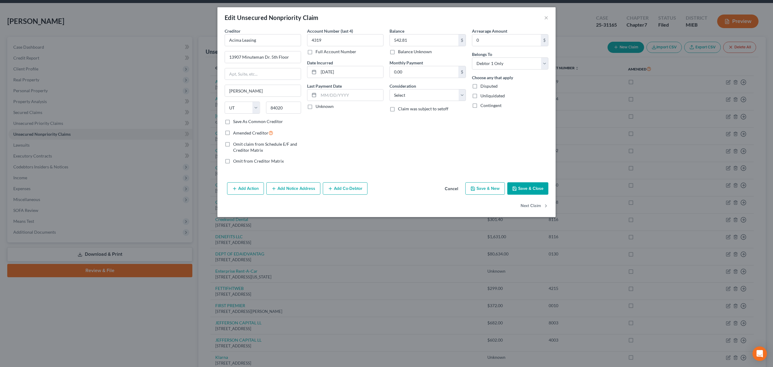
click at [535, 190] on button "Save & Close" at bounding box center [527, 188] width 41 height 13
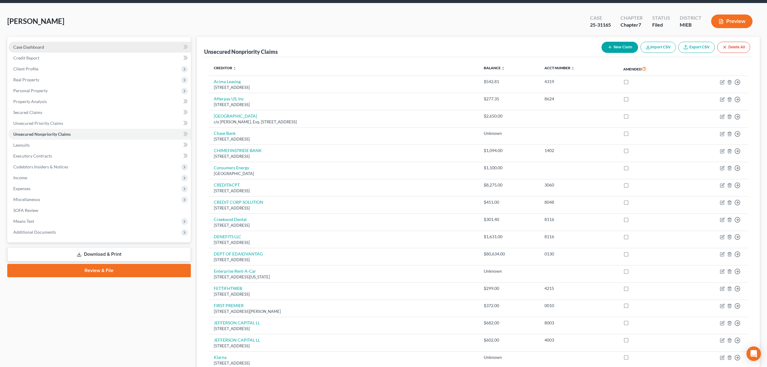
click at [54, 43] on link "Case Dashboard" at bounding box center [99, 47] width 182 height 11
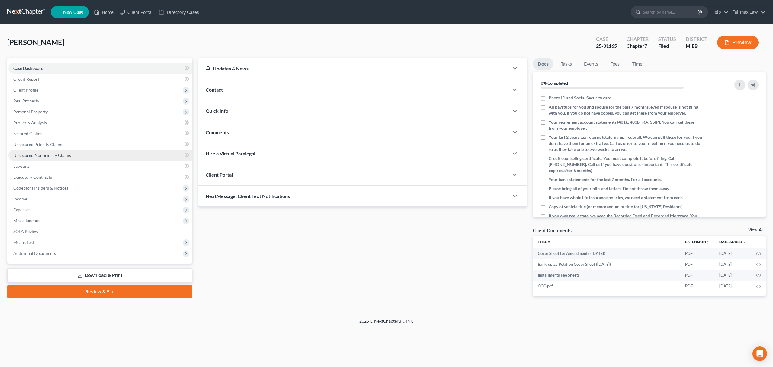
click at [60, 155] on span "Unsecured Nonpriority Claims" at bounding box center [42, 154] width 58 height 5
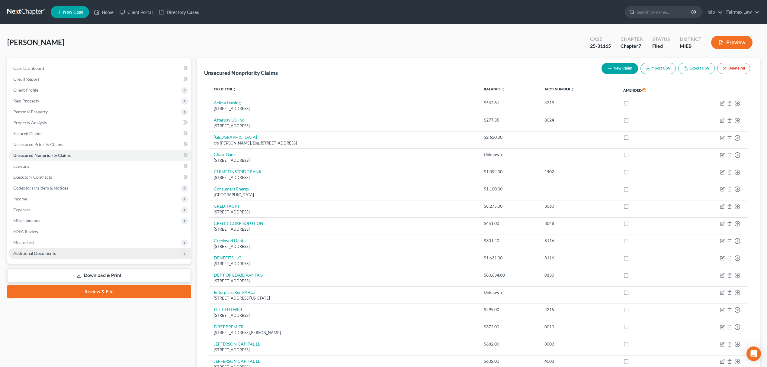
click at [71, 254] on span "Additional Documents" at bounding box center [99, 253] width 182 height 11
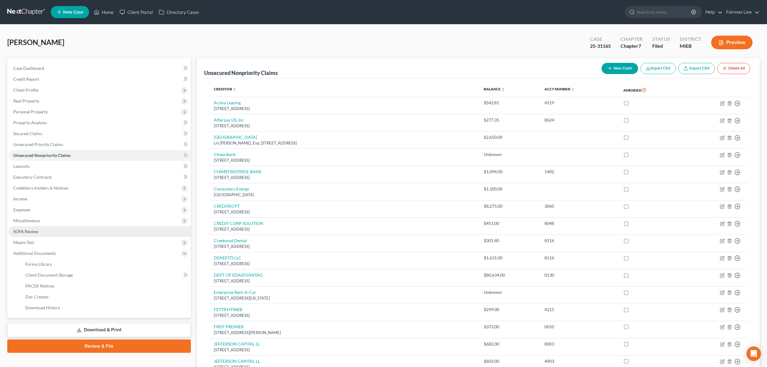
scroll to position [40, 0]
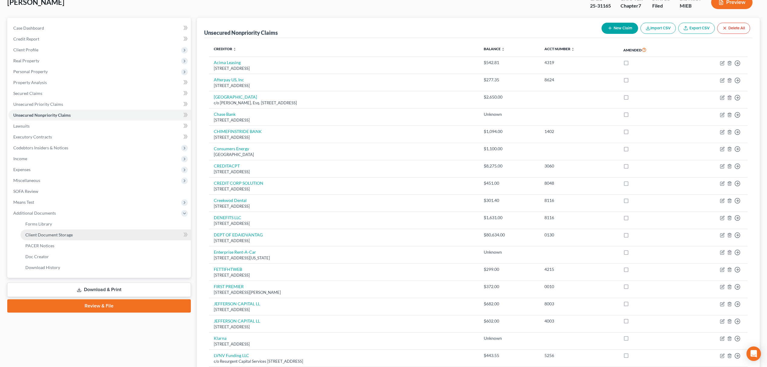
click at [77, 236] on link "Client Document Storage" at bounding box center [106, 234] width 170 height 11
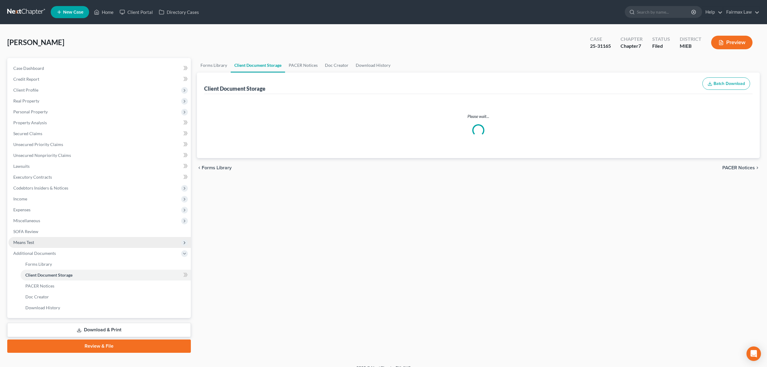
select select "7"
select select "32"
select select "6"
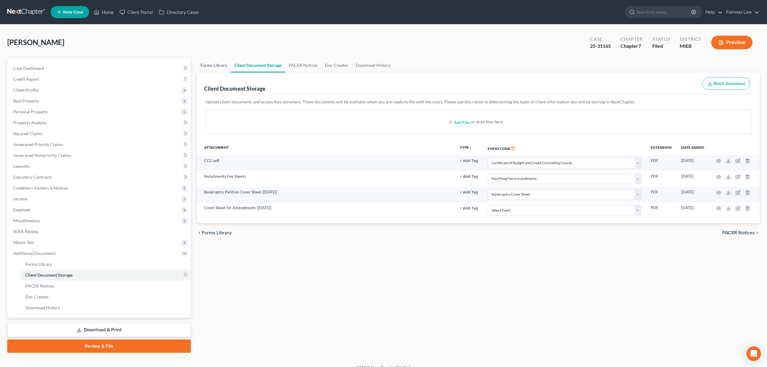
click at [212, 63] on link "Forms Library" at bounding box center [214, 65] width 34 height 14
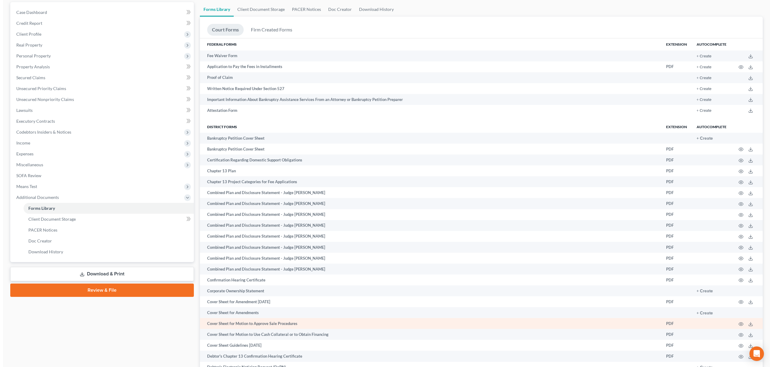
scroll to position [80, 0]
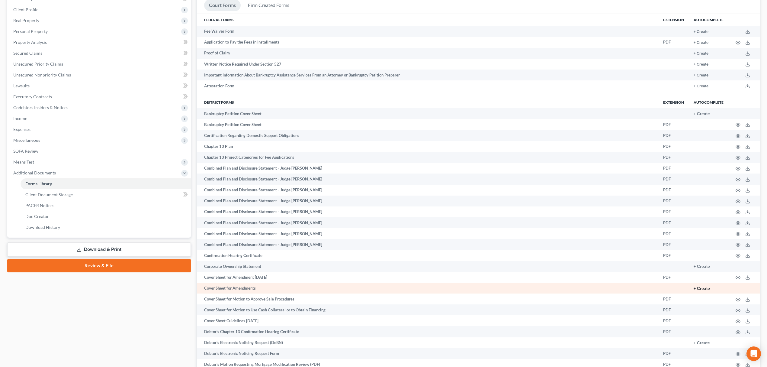
click at [703, 288] on button "+ Create" at bounding box center [702, 288] width 16 height 4
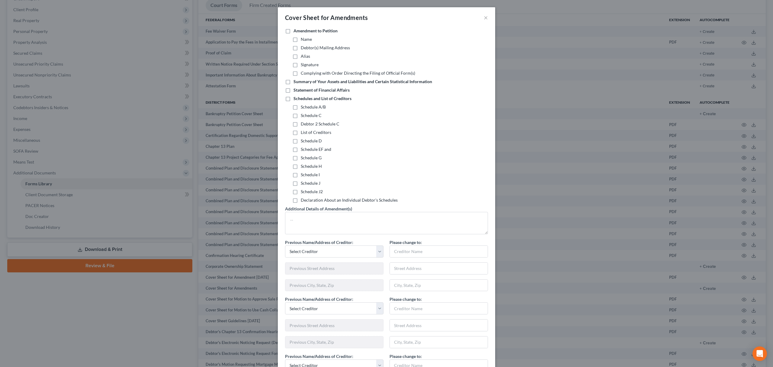
click at [301, 149] on label "Schedule EF and" at bounding box center [316, 149] width 30 height 6
click at [303, 149] on input "Schedule EF and" at bounding box center [305, 148] width 4 height 4
checkbox input "true"
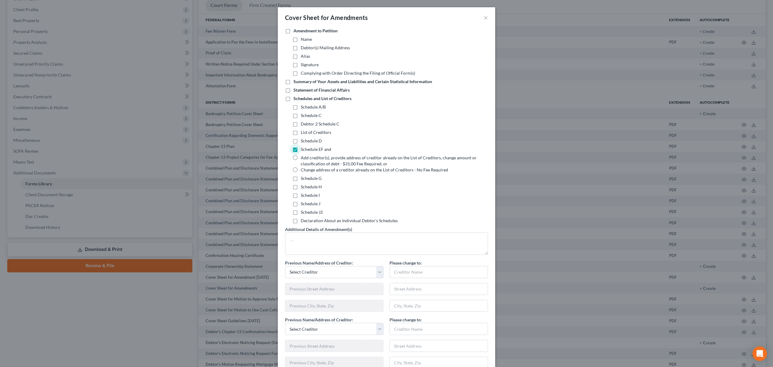
click at [301, 156] on label "Add creditor(s), provide address of creditor already on the List of Creditors, …" at bounding box center [391, 161] width 180 height 12
click at [303, 156] on input "Add creditor(s), provide address of creditor already on the List of Creditors, …" at bounding box center [305, 157] width 4 height 4
radio input "true"
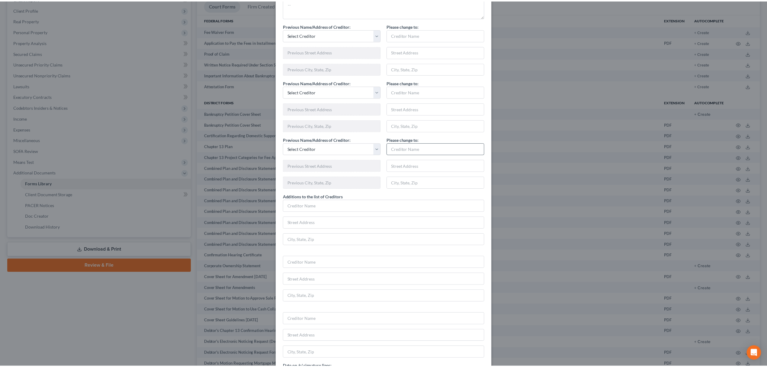
scroll to position [293, 0]
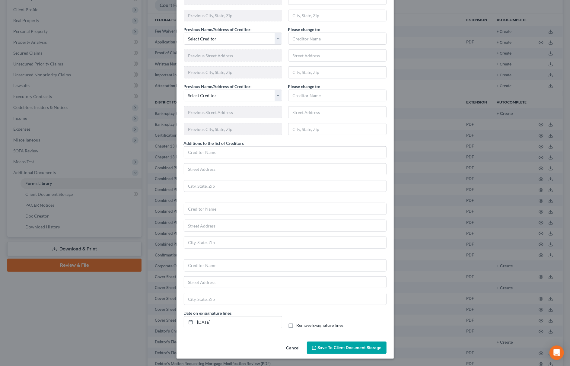
click at [355, 349] on span "Save to Client Document Storage" at bounding box center [350, 347] width 64 height 5
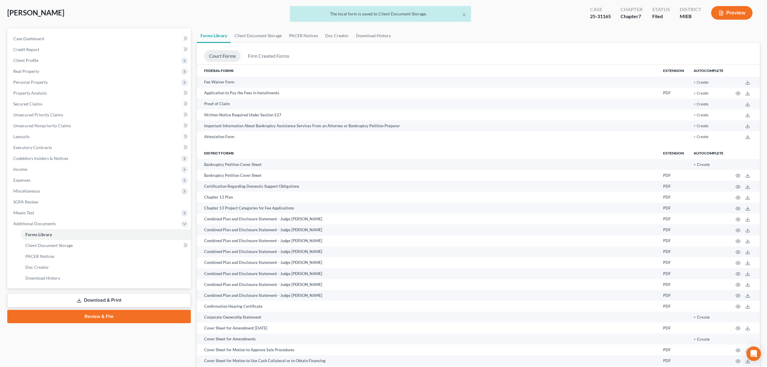
scroll to position [0, 0]
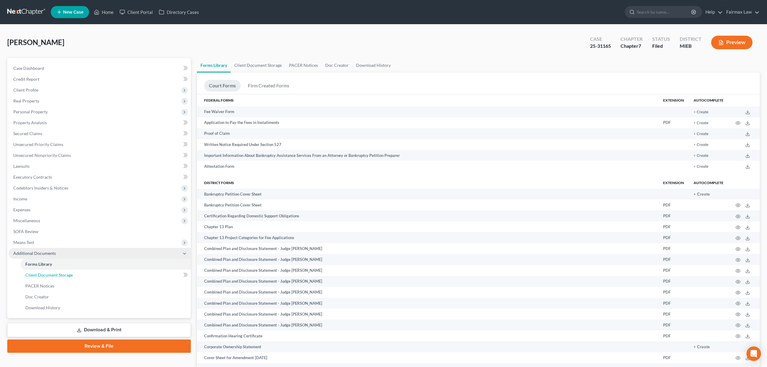
drag, startPoint x: 64, startPoint y: 274, endPoint x: 111, endPoint y: 254, distance: 50.7
click at [64, 274] on span "Client Document Storage" at bounding box center [48, 274] width 47 height 5
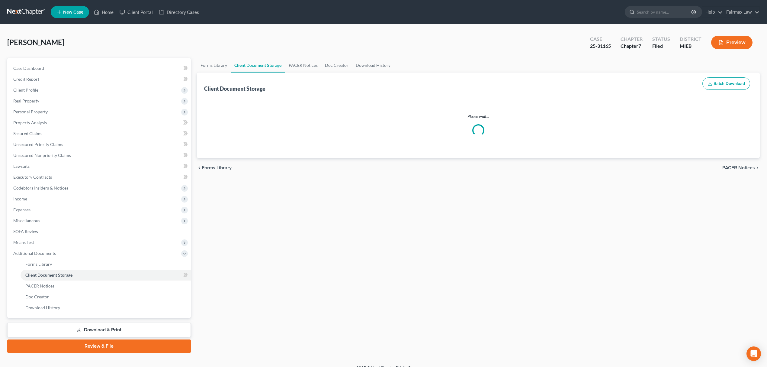
select select "7"
select select "32"
select select "6"
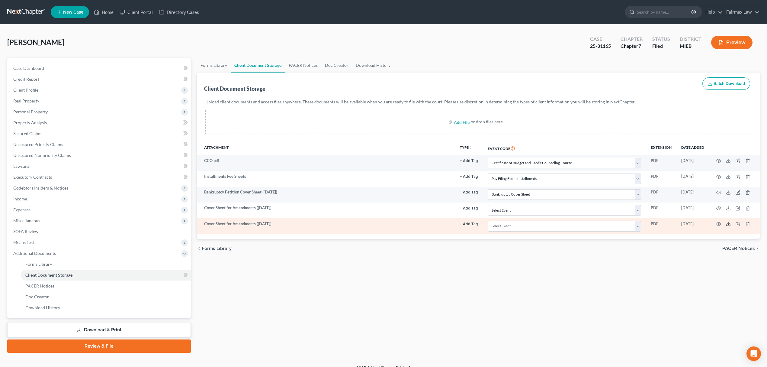
click at [729, 225] on icon at bounding box center [728, 223] width 5 height 5
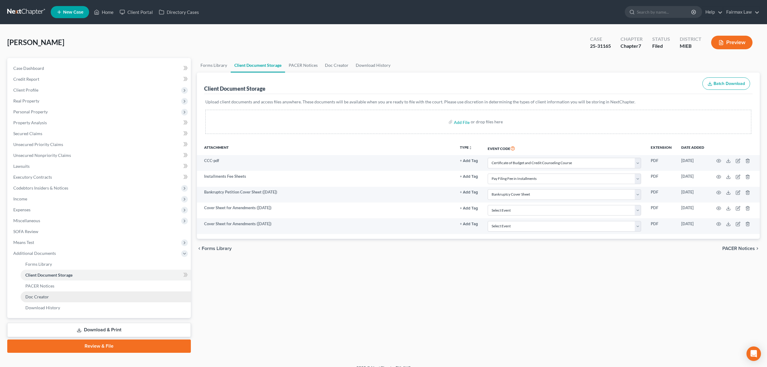
drag, startPoint x: 108, startPoint y: 325, endPoint x: 173, endPoint y: 301, distance: 69.4
click at [108, 325] on link "Download & Print" at bounding box center [99, 329] width 184 height 14
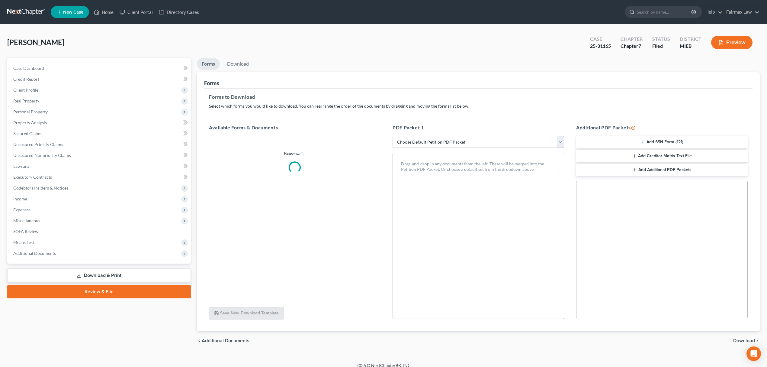
click at [477, 139] on select "Choose Default Petition PDF Packet Complete Bankruptcy Petition (all forms and …" at bounding box center [478, 142] width 171 height 12
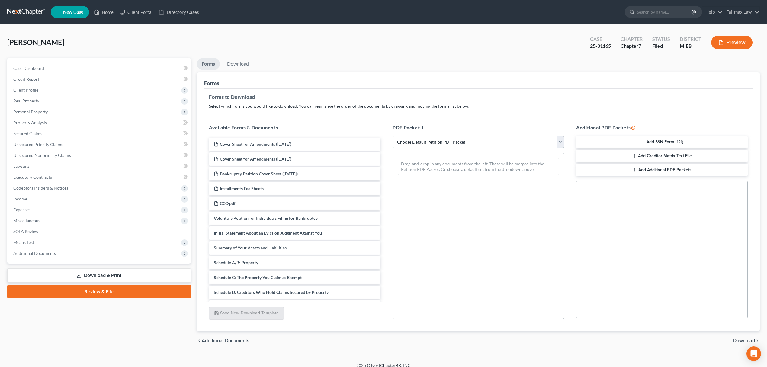
select select "2"
click at [393, 136] on select "Choose Default Petition PDF Packet Complete Bankruptcy Petition (all forms and …" at bounding box center [478, 142] width 171 height 12
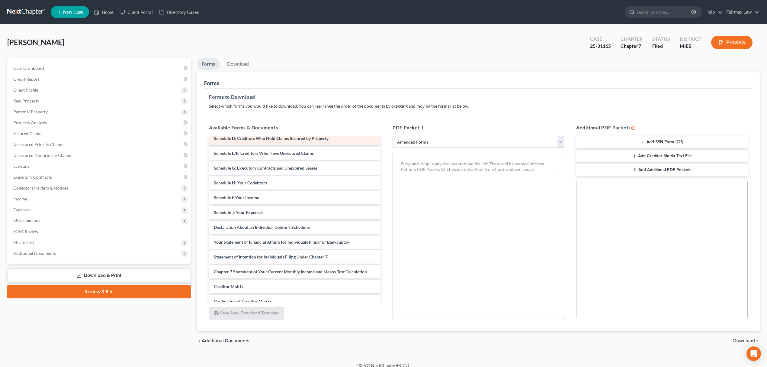
scroll to position [36, 0]
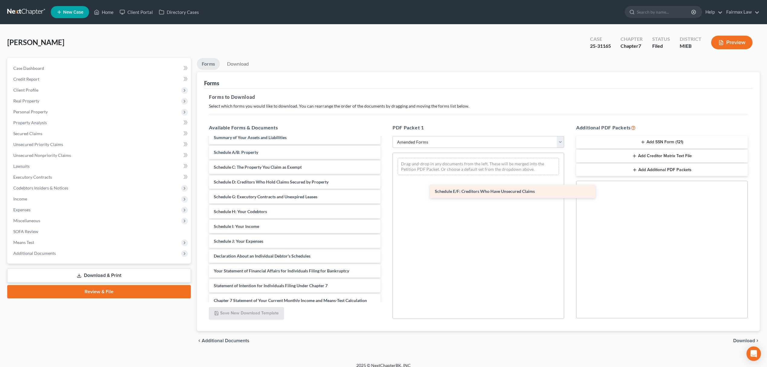
drag, startPoint x: 231, startPoint y: 197, endPoint x: 431, endPoint y: 195, distance: 200.2
click at [385, 196] on div "Schedule E/F: Creditors Who Have Unsecured Claims Voluntary Petition for Indivi…" at bounding box center [294, 233] width 181 height 265
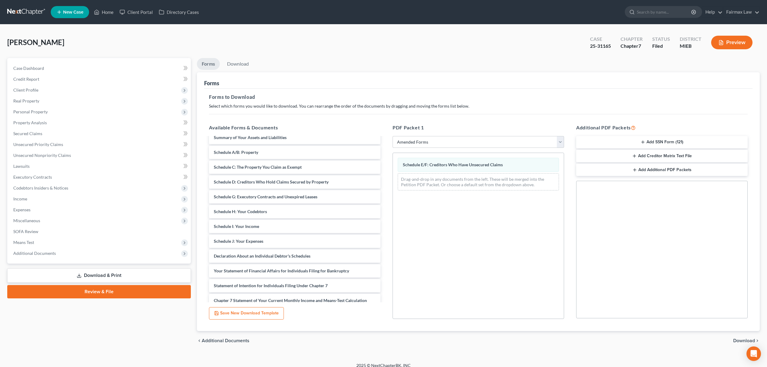
drag, startPoint x: 748, startPoint y: 340, endPoint x: 743, endPoint y: 336, distance: 6.4
click at [747, 339] on span "Download" at bounding box center [744, 340] width 22 height 5
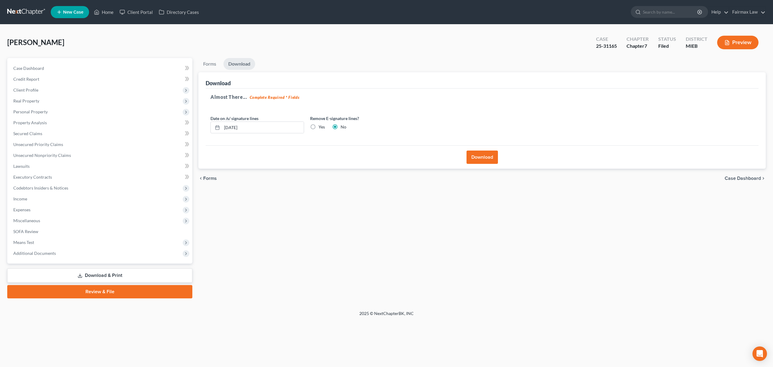
click at [487, 156] on button "Download" at bounding box center [481, 156] width 31 height 13
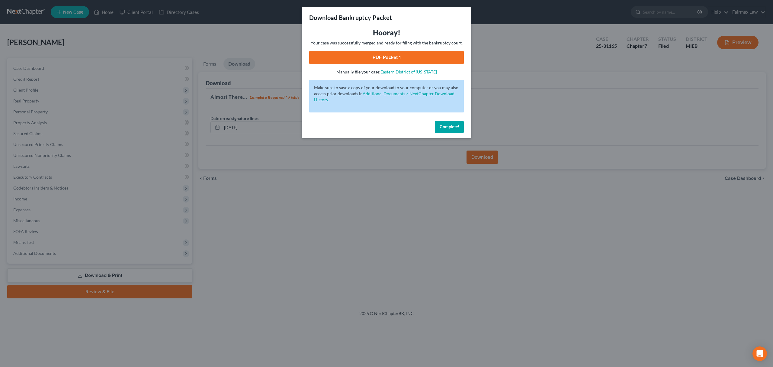
click at [410, 56] on link "PDF Packet 1" at bounding box center [386, 57] width 155 height 13
click at [391, 59] on link "PDF Packet 1" at bounding box center [386, 57] width 155 height 13
click at [451, 123] on button "Complete!" at bounding box center [449, 127] width 29 height 12
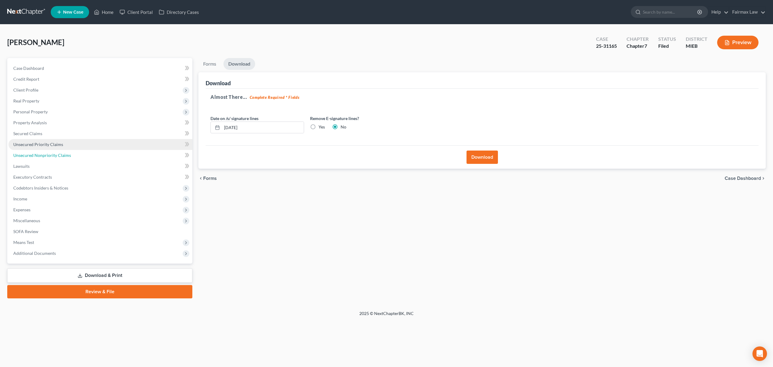
drag, startPoint x: 76, startPoint y: 155, endPoint x: 100, endPoint y: 147, distance: 25.4
click at [76, 155] on link "Unsecured Nonpriority Claims" at bounding box center [100, 155] width 184 height 11
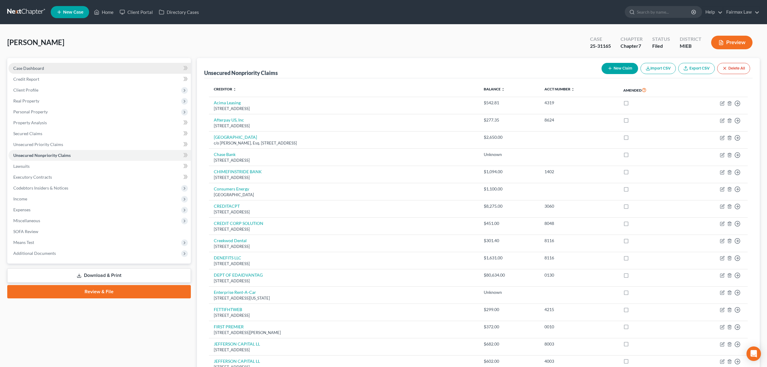
click at [27, 67] on span "Case Dashboard" at bounding box center [28, 68] width 31 height 5
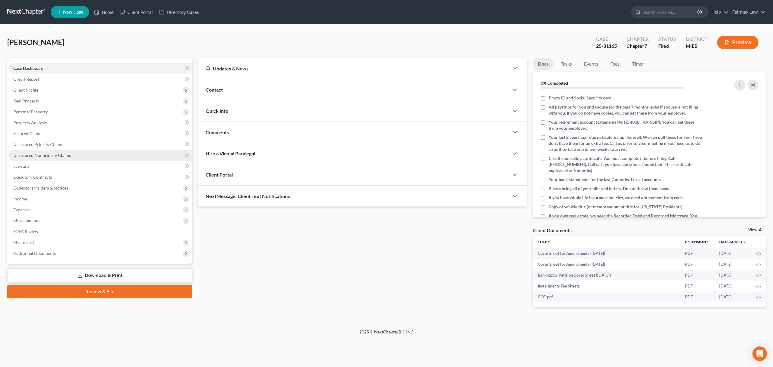
drag, startPoint x: 58, startPoint y: 155, endPoint x: 66, endPoint y: 153, distance: 8.6
click at [58, 155] on span "Unsecured Nonpriority Claims" at bounding box center [42, 154] width 58 height 5
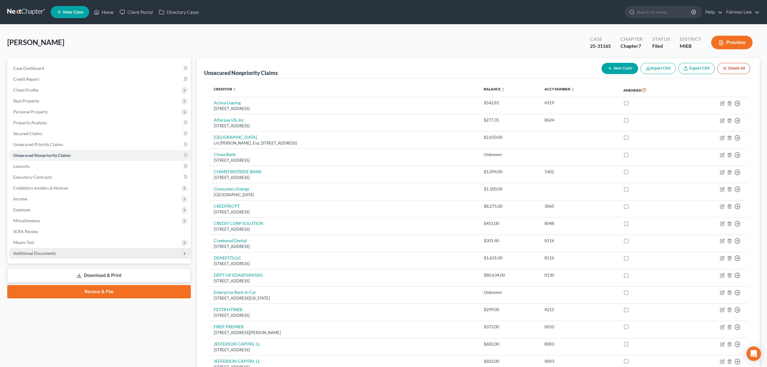
click at [70, 253] on span "Additional Documents" at bounding box center [99, 253] width 182 height 11
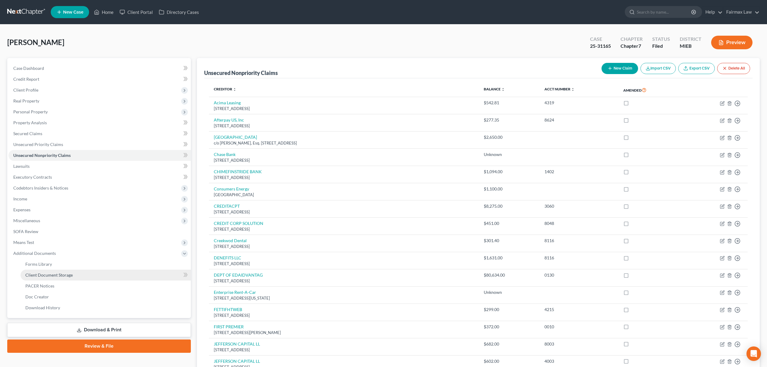
click at [75, 276] on link "Client Document Storage" at bounding box center [106, 274] width 170 height 11
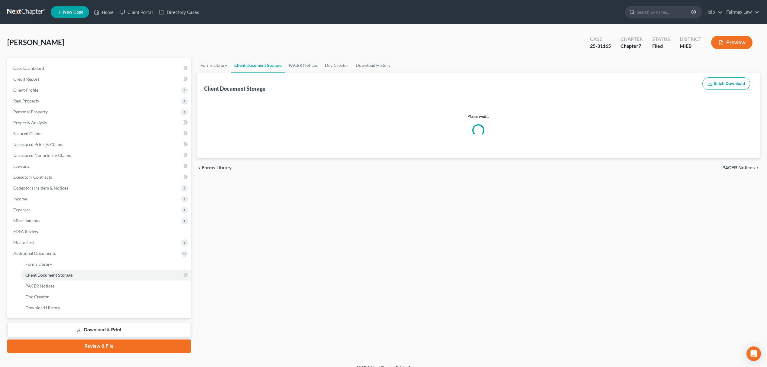
select select "7"
select select "32"
select select "6"
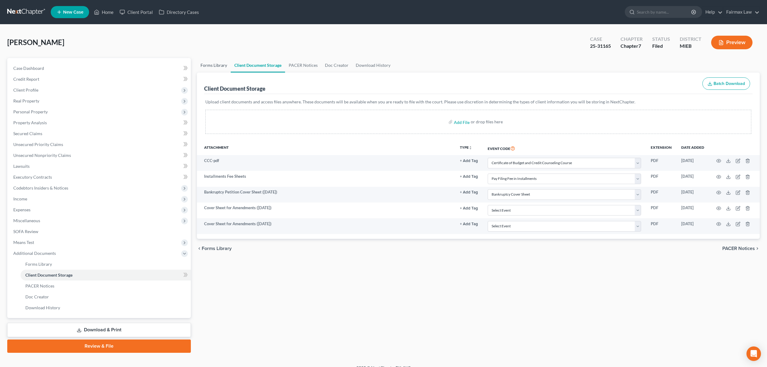
click at [206, 65] on link "Forms Library" at bounding box center [214, 65] width 34 height 14
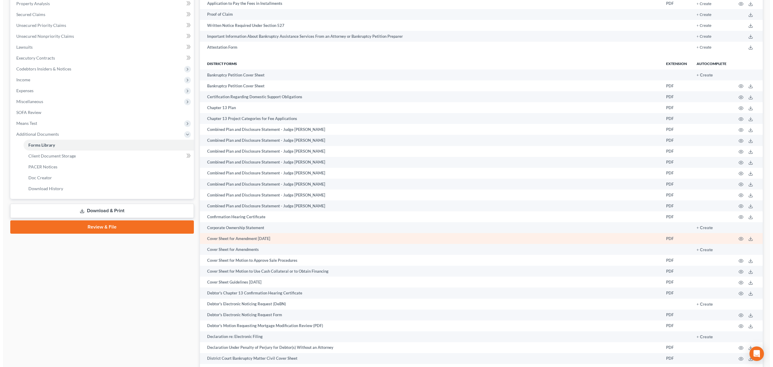
scroll to position [121, 0]
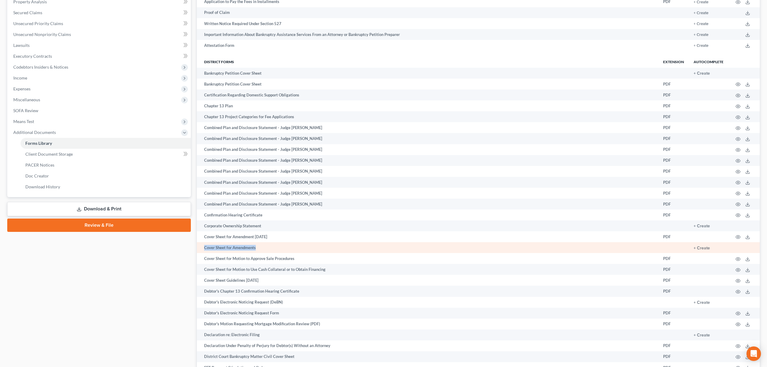
drag, startPoint x: 204, startPoint y: 247, endPoint x: 272, endPoint y: 244, distance: 68.6
click at [272, 244] on td "Cover Sheet for Amendments" at bounding box center [427, 247] width 461 height 11
click at [702, 246] on button "+ Create" at bounding box center [702, 248] width 16 height 4
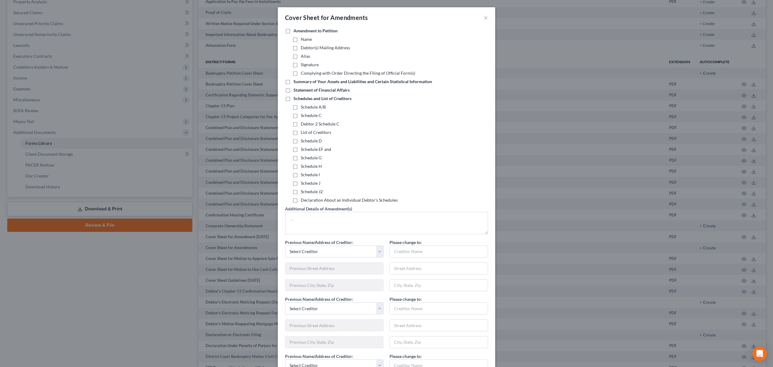
click at [301, 149] on label "Schedule EF and" at bounding box center [316, 149] width 30 height 6
click at [303, 149] on input "Schedule EF and" at bounding box center [305, 148] width 4 height 4
checkbox input "true"
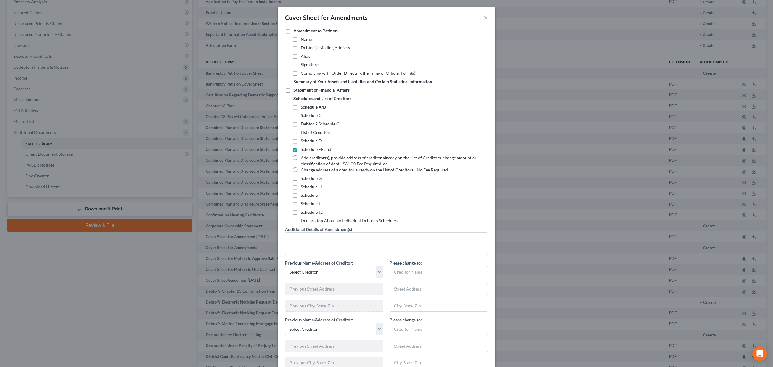
click at [301, 157] on label "Add creditor(s), provide address of creditor already on the List of Creditors, …" at bounding box center [391, 161] width 180 height 12
click at [303, 157] on input "Add creditor(s), provide address of creditor already on the List of Creditors, …" at bounding box center [305, 157] width 4 height 4
radio input "true"
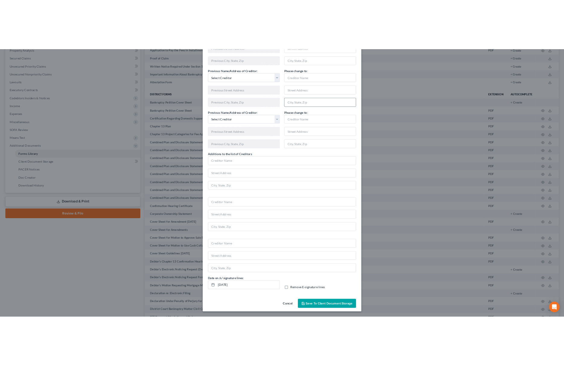
scroll to position [293, 0]
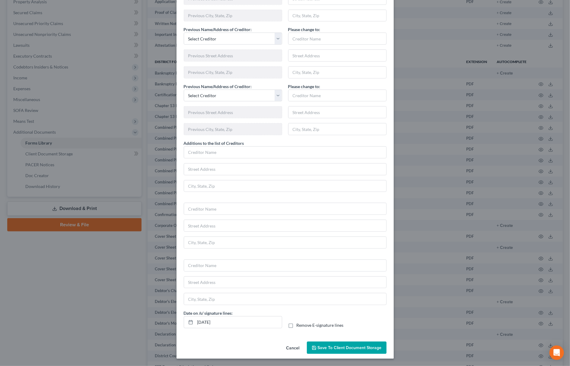
click at [345, 345] on button "Save to Client Document Storage" at bounding box center [347, 348] width 80 height 13
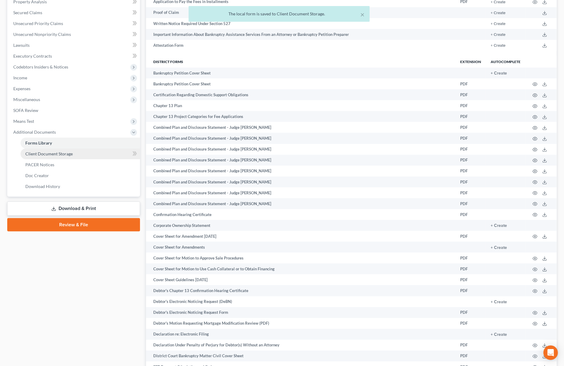
click at [63, 153] on span "Client Document Storage" at bounding box center [48, 153] width 47 height 5
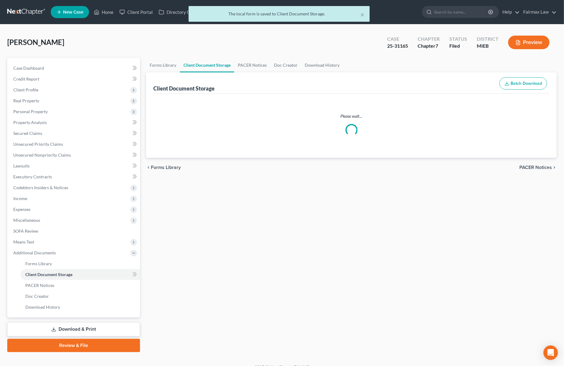
select select "7"
select select "32"
select select "6"
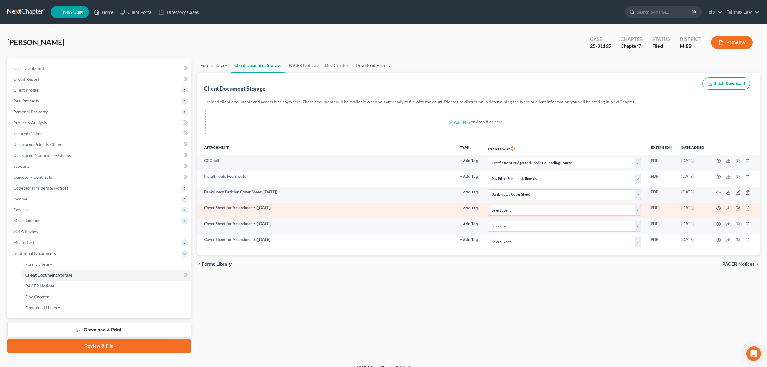
click at [746, 208] on icon "button" at bounding box center [747, 208] width 3 height 4
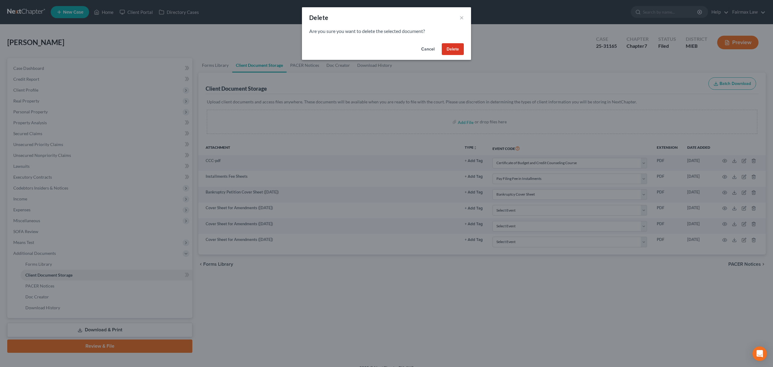
click at [451, 46] on button "Delete" at bounding box center [453, 49] width 22 height 12
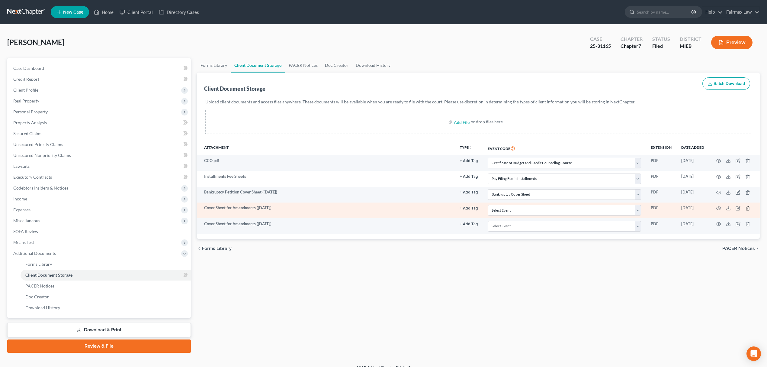
click at [748, 208] on icon "button" at bounding box center [747, 208] width 5 height 5
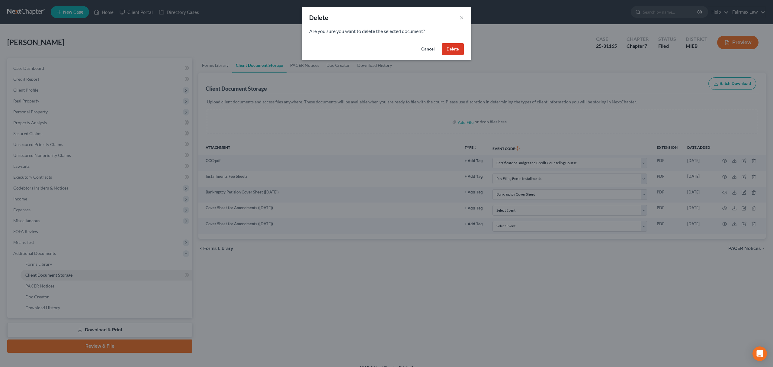
click at [447, 51] on button "Delete" at bounding box center [453, 49] width 22 height 12
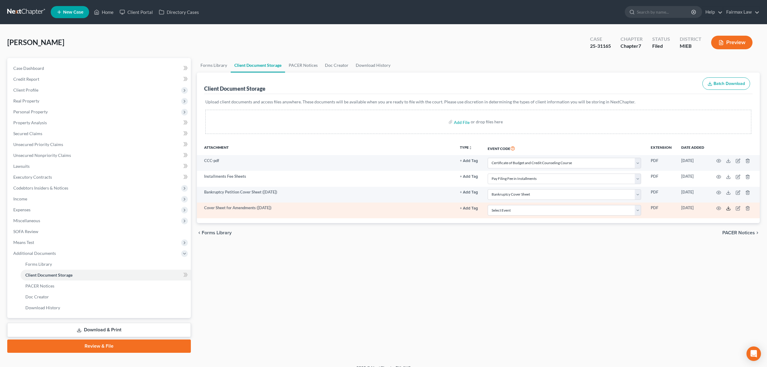
click at [729, 209] on icon at bounding box center [728, 208] width 5 height 5
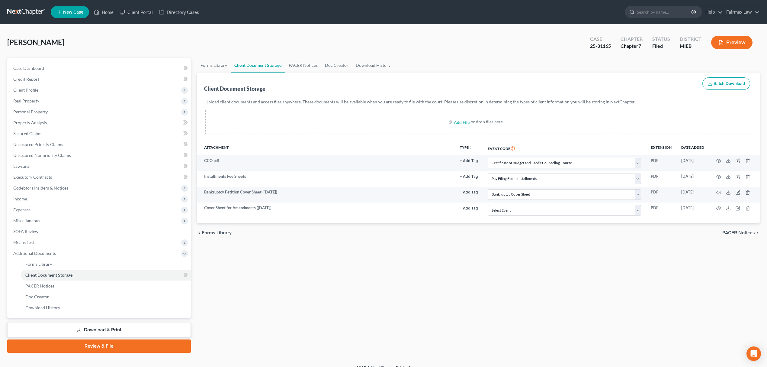
drag, startPoint x: 115, startPoint y: 328, endPoint x: 121, endPoint y: 327, distance: 6.5
click at [115, 328] on link "Download & Print" at bounding box center [99, 329] width 184 height 14
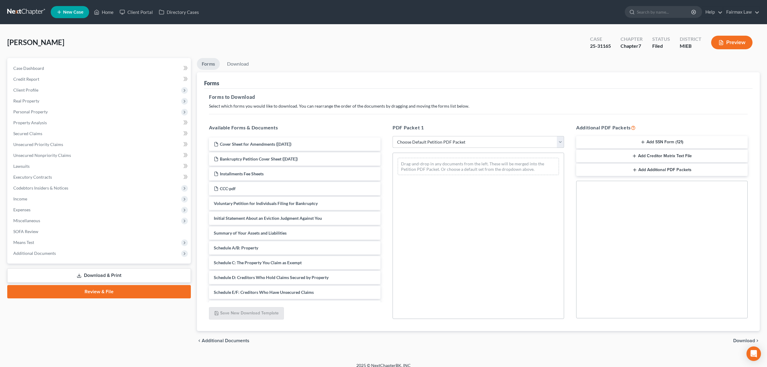
click at [561, 141] on select "Choose Default Petition PDF Packet Complete Bankruptcy Petition (all forms and …" at bounding box center [478, 142] width 171 height 12
select select "2"
click at [393, 136] on select "Choose Default Petition PDF Packet Complete Bankruptcy Petition (all forms and …" at bounding box center [478, 142] width 171 height 12
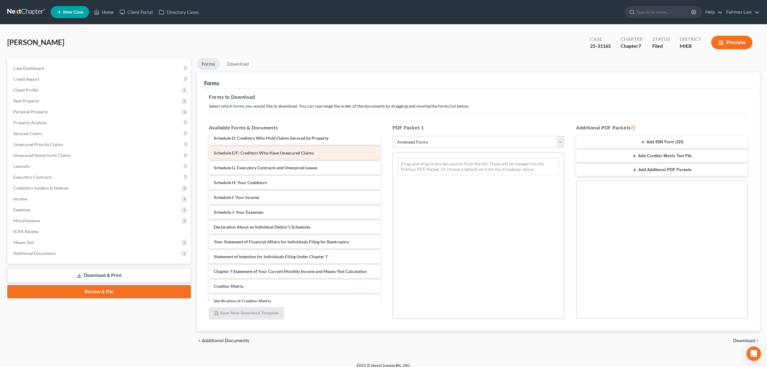
scroll to position [80, 0]
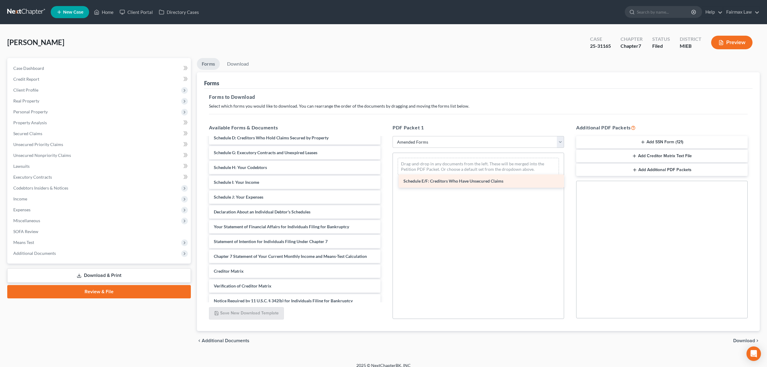
drag, startPoint x: 236, startPoint y: 153, endPoint x: 425, endPoint y: 182, distance: 191.8
click at [385, 182] on div "Schedule E/F: Creditors Who Have Unsecured Claims Voluntary Petition for Indivi…" at bounding box center [294, 189] width 181 height 265
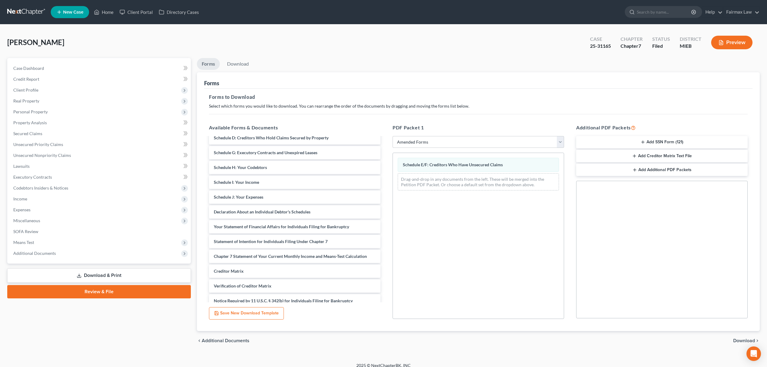
scroll to position [6, 0]
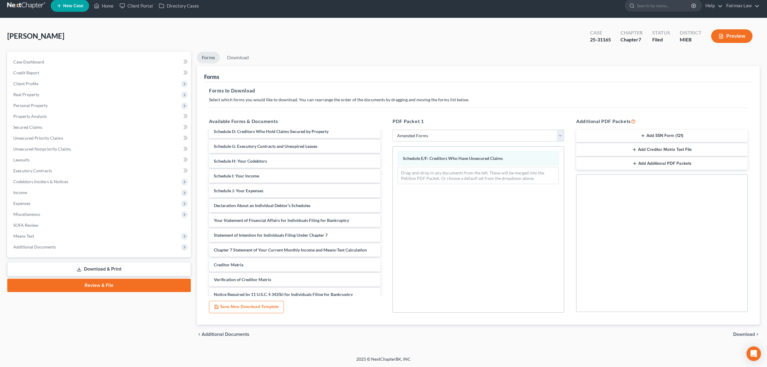
click at [744, 334] on span "Download" at bounding box center [744, 334] width 22 height 5
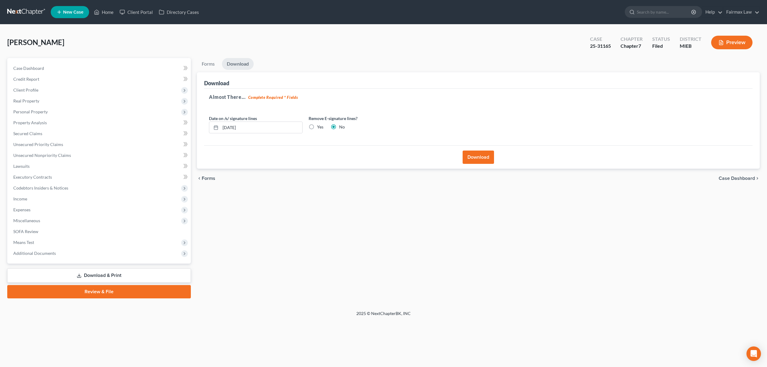
scroll to position [0, 0]
click at [479, 151] on button "Download" at bounding box center [481, 156] width 31 height 13
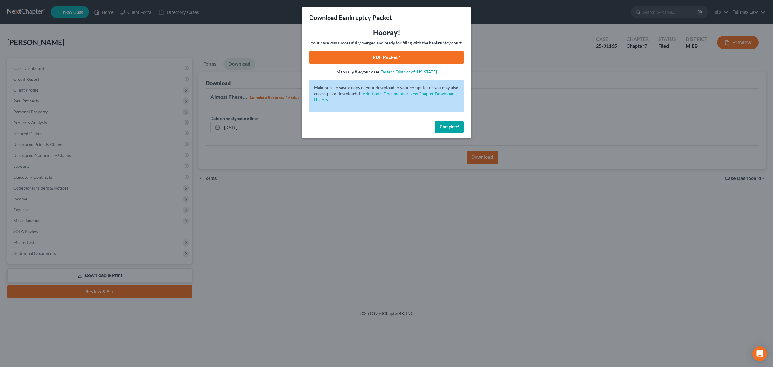
click at [400, 58] on link "PDF Packet 1" at bounding box center [386, 57] width 155 height 13
click at [449, 126] on span "Complete!" at bounding box center [449, 126] width 19 height 5
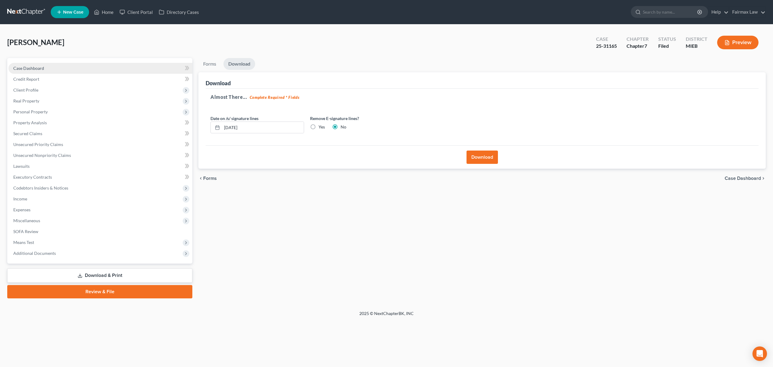
click at [27, 67] on span "Case Dashboard" at bounding box center [28, 68] width 31 height 5
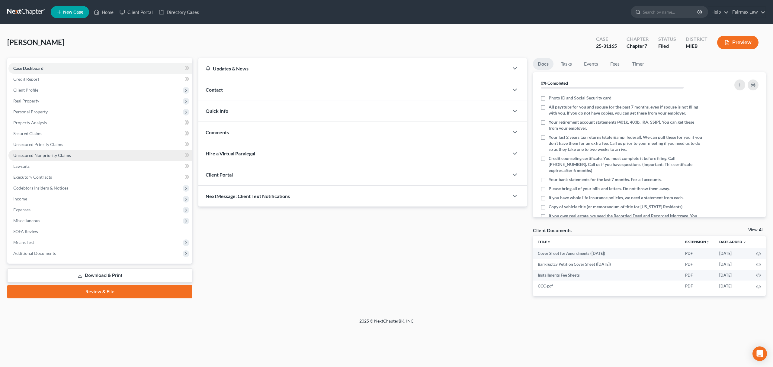
click at [76, 155] on link "Unsecured Nonpriority Claims" at bounding box center [100, 155] width 184 height 11
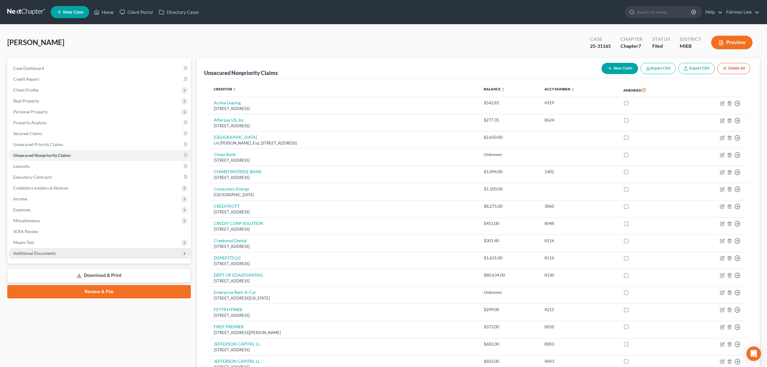
click at [104, 255] on span "Additional Documents" at bounding box center [99, 253] width 182 height 11
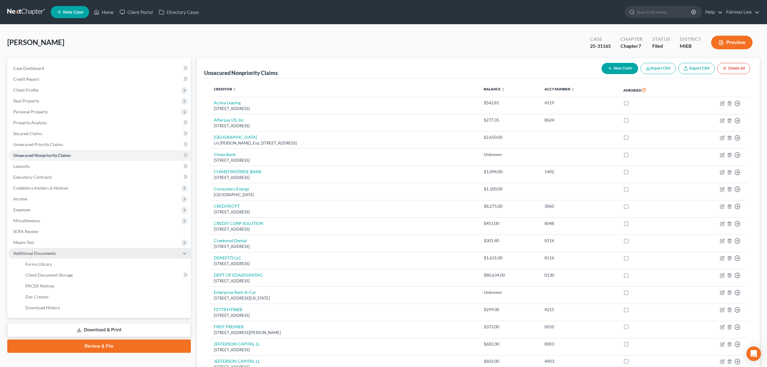
click at [66, 254] on span "Additional Documents" at bounding box center [99, 253] width 182 height 11
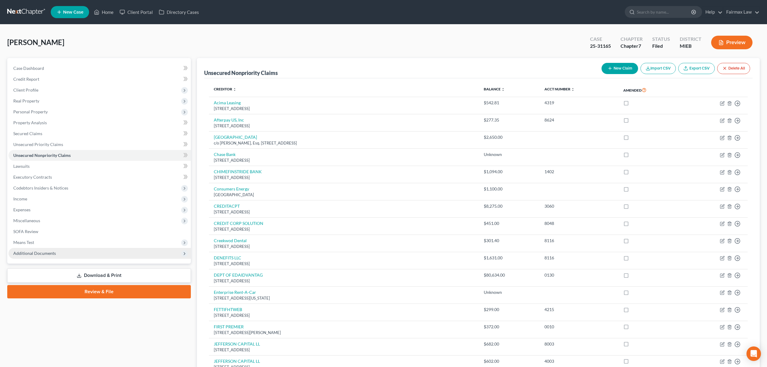
click at [66, 254] on span "Additional Documents" at bounding box center [99, 253] width 182 height 11
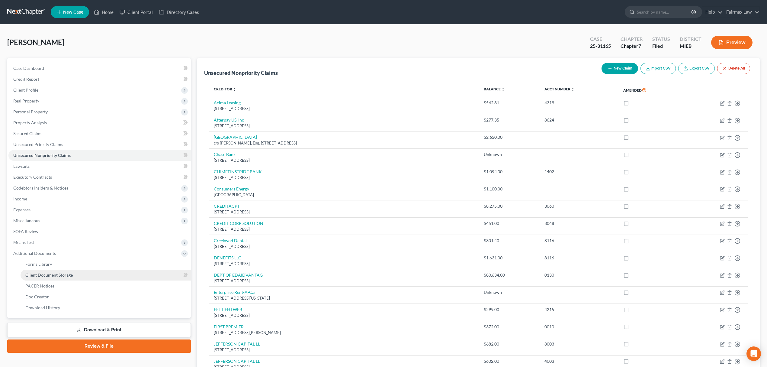
click at [66, 273] on span "Client Document Storage" at bounding box center [48, 274] width 47 height 5
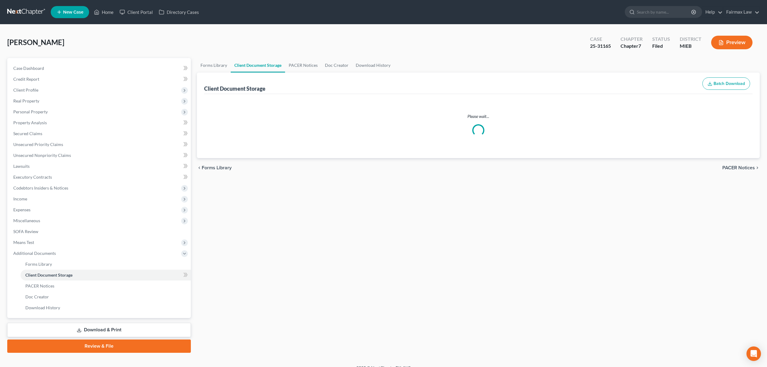
select select "7"
select select "32"
select select "6"
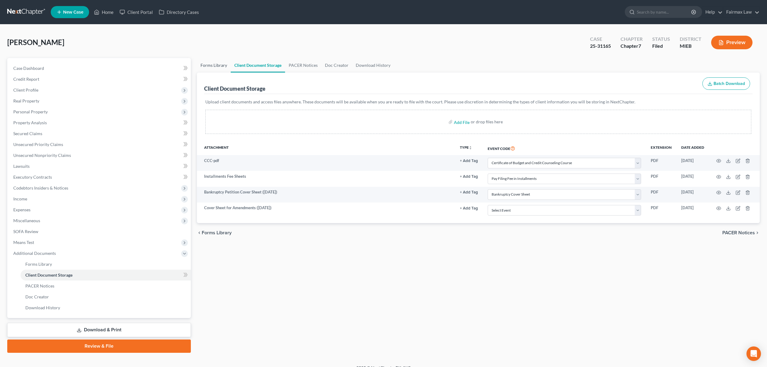
click at [209, 63] on link "Forms Library" at bounding box center [214, 65] width 34 height 14
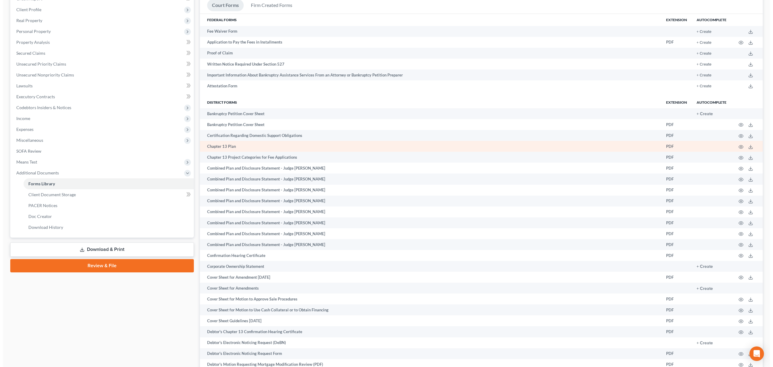
scroll to position [121, 0]
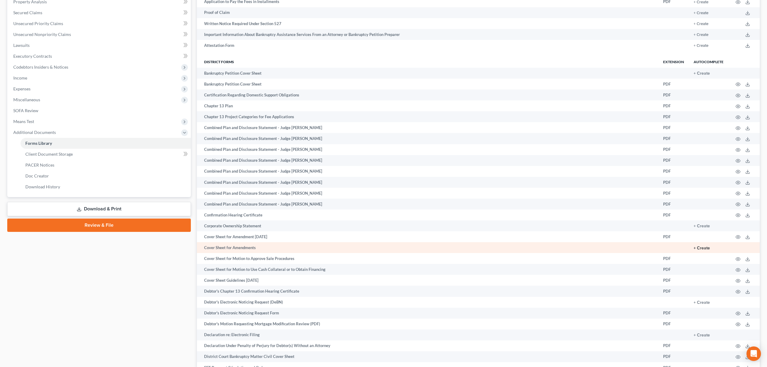
click at [704, 248] on button "+ Create" at bounding box center [702, 248] width 16 height 4
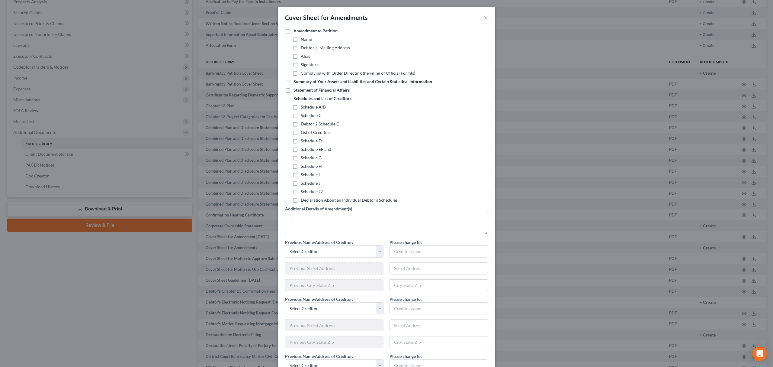
click at [301, 150] on label "Schedule EF and" at bounding box center [316, 149] width 30 height 6
click at [303, 150] on input "Schedule EF and" at bounding box center [305, 148] width 4 height 4
checkbox input "true"
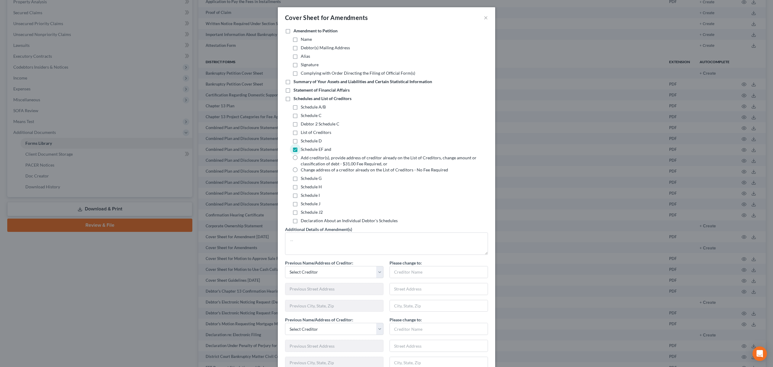
click at [301, 156] on label "Add creditor(s), provide address of creditor already on the List of Creditors, …" at bounding box center [391, 161] width 180 height 12
click at [303, 156] on input "Add creditor(s), provide address of creditor already on the List of Creditors, …" at bounding box center [305, 157] width 4 height 4
radio input "true"
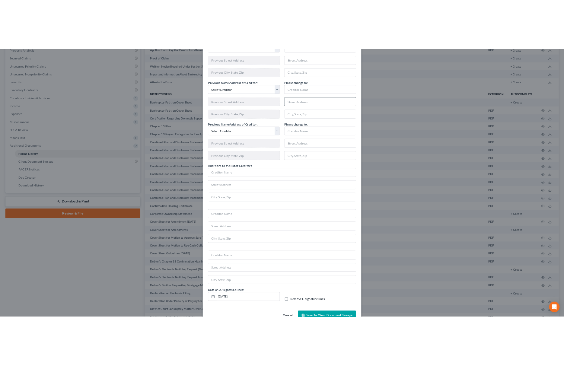
scroll to position [293, 0]
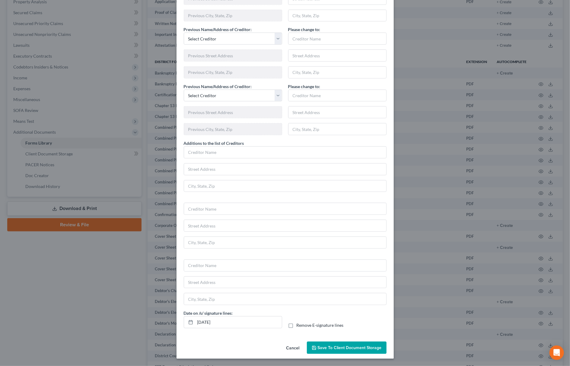
click at [341, 350] on span "Save to Client Document Storage" at bounding box center [350, 347] width 64 height 5
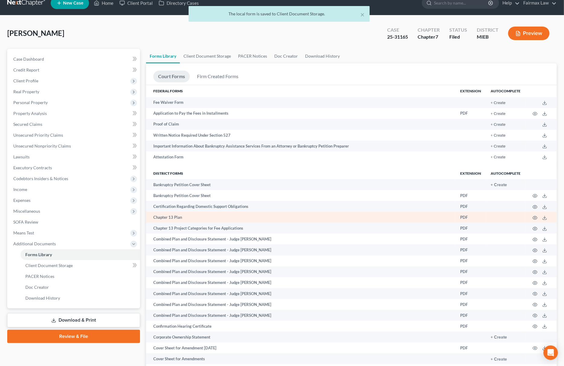
scroll to position [0, 0]
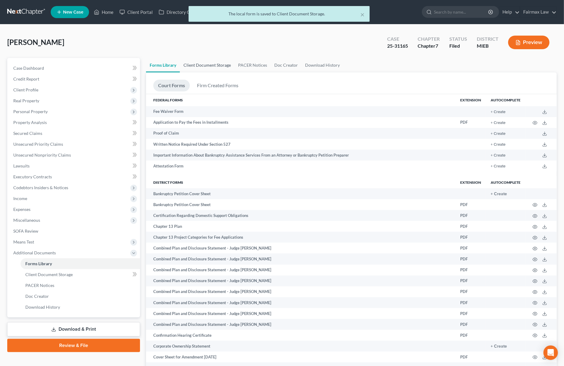
click at [207, 66] on link "Client Document Storage" at bounding box center [207, 65] width 55 height 14
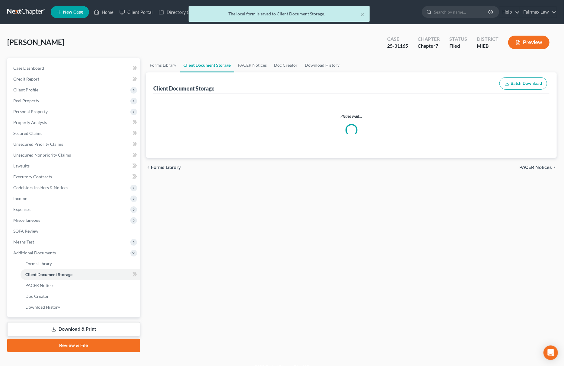
select select "7"
select select "32"
select select "6"
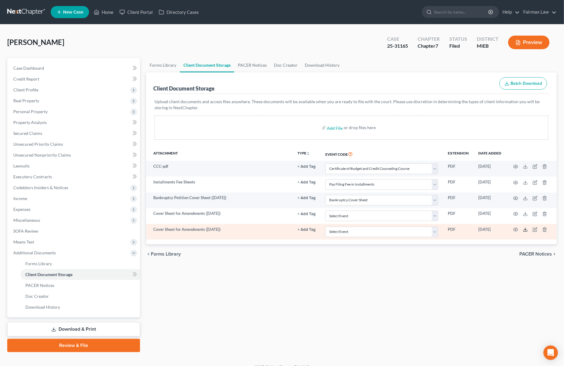
click at [526, 230] on line at bounding box center [526, 229] width 0 height 2
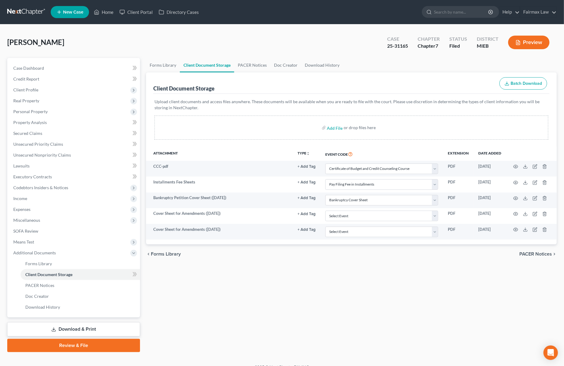
click at [85, 329] on link "Download & Print" at bounding box center [73, 329] width 133 height 14
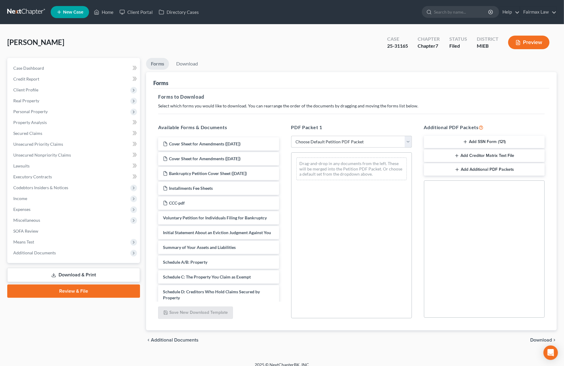
click at [408, 143] on select "Choose Default Petition PDF Packet Complete Bankruptcy Petition (all forms and …" at bounding box center [351, 142] width 121 height 12
select select "2"
click at [291, 136] on select "Choose Default Petition PDF Packet Complete Bankruptcy Petition (all forms and …" at bounding box center [351, 142] width 121 height 12
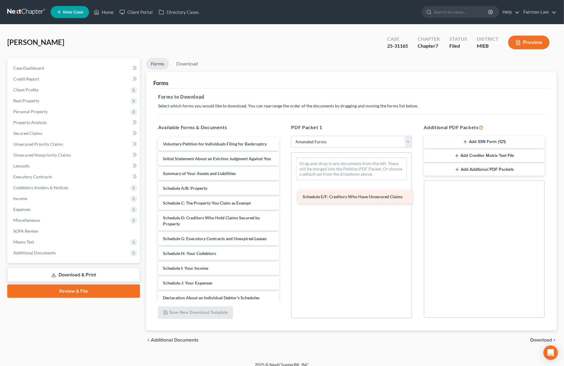
drag, startPoint x: 172, startPoint y: 243, endPoint x: 312, endPoint y: 196, distance: 147.7
click at [284, 196] on div "Schedule E/F: Creditors Who Have Unsecured Claims Voluntary Petition for Indivi…" at bounding box center [218, 284] width 130 height 295
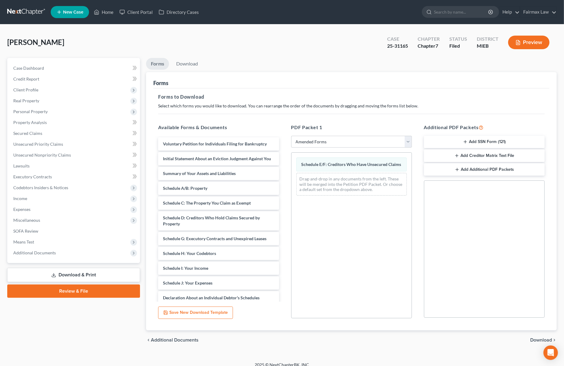
scroll to position [7, 0]
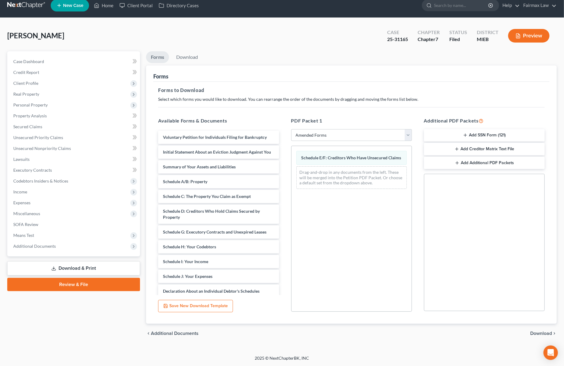
click at [541, 335] on span "Download" at bounding box center [541, 333] width 22 height 5
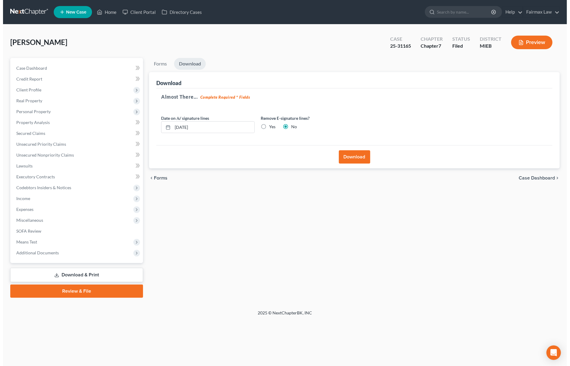
scroll to position [0, 0]
click at [365, 154] on button "Download" at bounding box center [355, 156] width 31 height 13
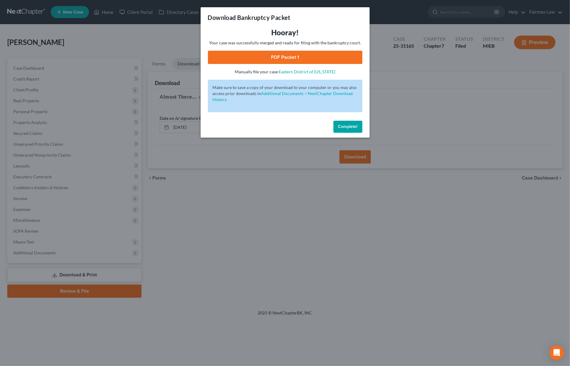
click at [301, 56] on link "PDF Packet 1" at bounding box center [285, 57] width 155 height 13
click at [353, 125] on span "Complete!" at bounding box center [347, 126] width 19 height 5
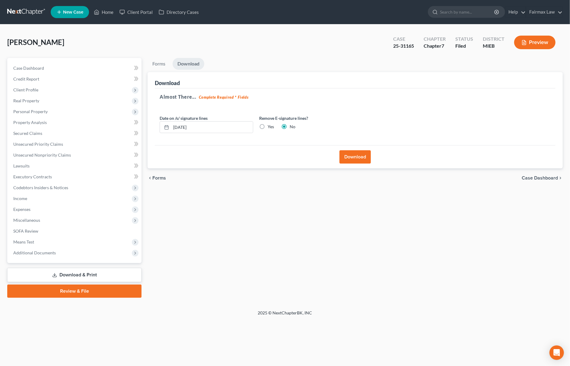
click at [80, 274] on link "Download & Print" at bounding box center [74, 275] width 134 height 14
click at [81, 274] on link "Download & Print" at bounding box center [74, 275] width 134 height 14
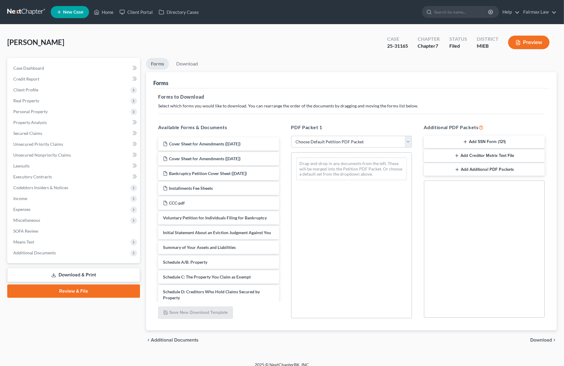
click at [86, 276] on link "Download & Print" at bounding box center [73, 275] width 133 height 14
click at [85, 274] on link "Download & Print" at bounding box center [73, 275] width 133 height 14
click at [43, 69] on span "Case Dashboard" at bounding box center [28, 68] width 31 height 5
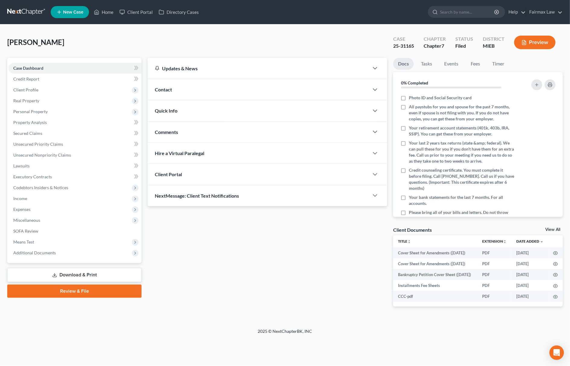
click at [68, 271] on link "Download & Print" at bounding box center [74, 275] width 134 height 14
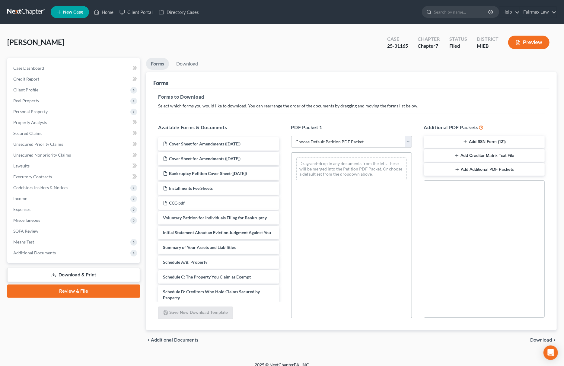
click at [387, 143] on select "Choose Default Petition PDF Packet Complete Bankruptcy Petition (all forms and …" at bounding box center [351, 142] width 121 height 12
select select "2"
click at [291, 136] on select "Choose Default Petition PDF Packet Complete Bankruptcy Petition (all forms and …" at bounding box center [351, 142] width 121 height 12
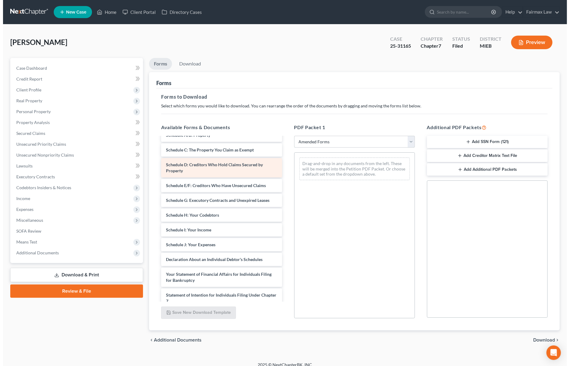
scroll to position [80, 0]
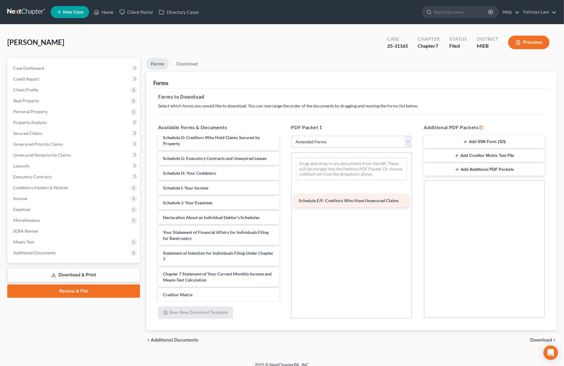
drag, startPoint x: 180, startPoint y: 164, endPoint x: 316, endPoint y: 200, distance: 141.0
click at [284, 200] on div "Schedule E/F: Creditors Who Have Unsecured Claims Voluntary Petition for Indivi…" at bounding box center [218, 204] width 130 height 295
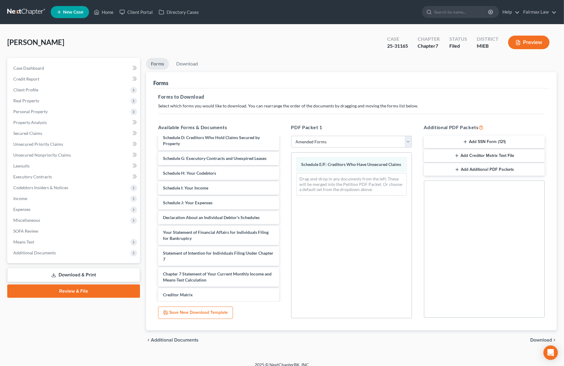
click at [537, 341] on span "Download" at bounding box center [541, 340] width 22 height 5
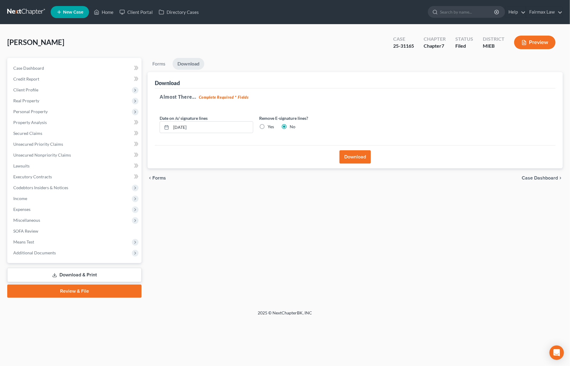
click at [357, 155] on button "Download" at bounding box center [355, 156] width 31 height 13
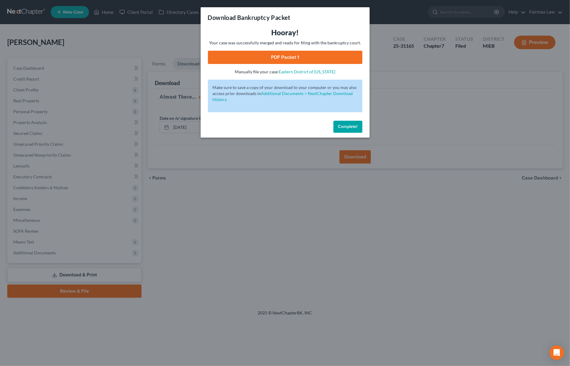
click at [311, 57] on link "PDF Packet 1" at bounding box center [285, 57] width 155 height 13
